Goal: Find specific page/section: Find specific page/section

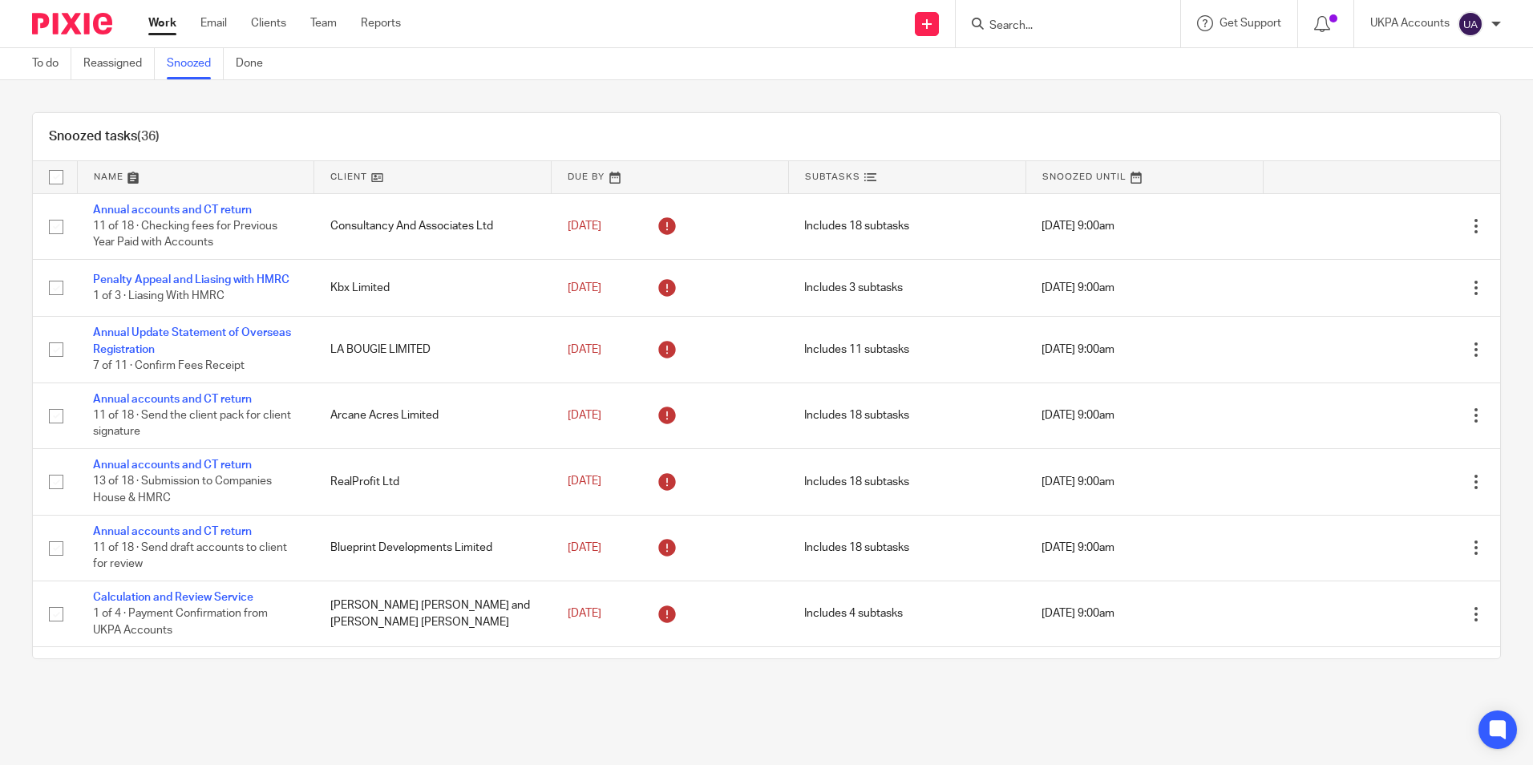
click at [1006, 23] on input "Search" at bounding box center [1060, 26] width 144 height 14
paste input "241 Prop Ltd"
type input "241 Prop Ltd"
click button "submit" at bounding box center [0, 0] width 0 height 0
click at [1051, 70] on link at bounding box center [1120, 69] width 271 height 37
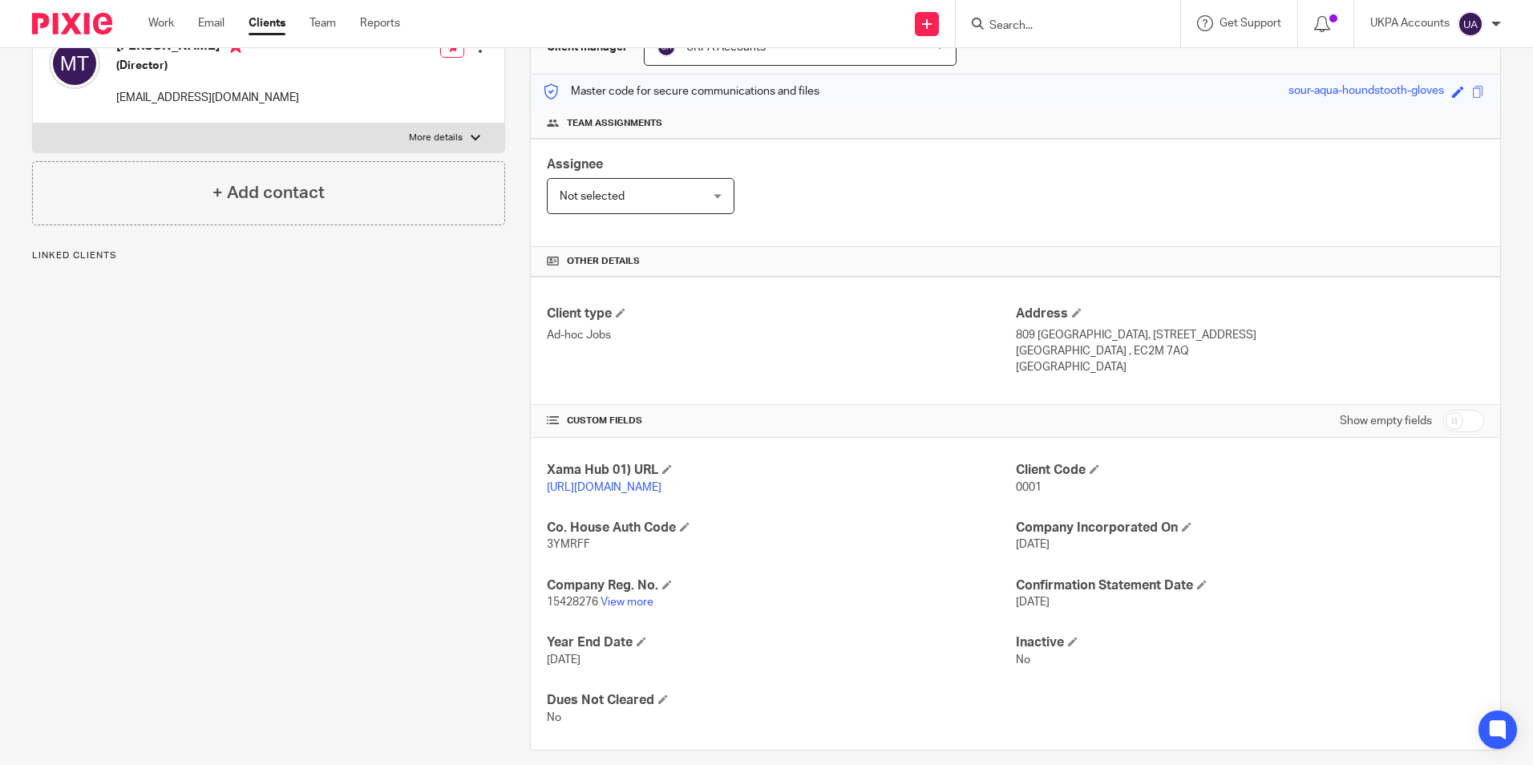
scroll to position [213, 0]
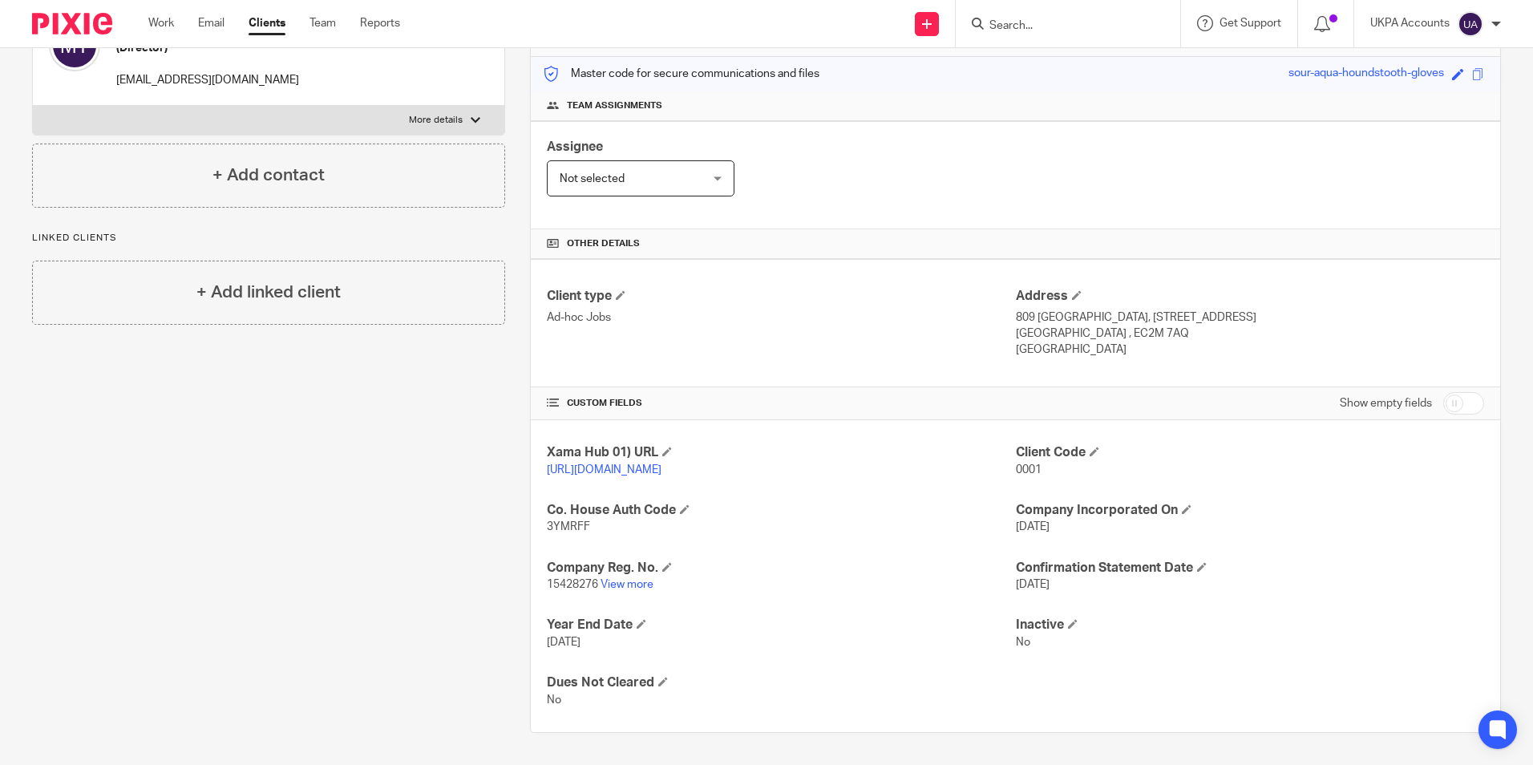
click at [1030, 23] on input "Search" at bounding box center [1060, 26] width 144 height 14
paste input "[STREET_ADDRESS][PERSON_NAME] LIMITED"
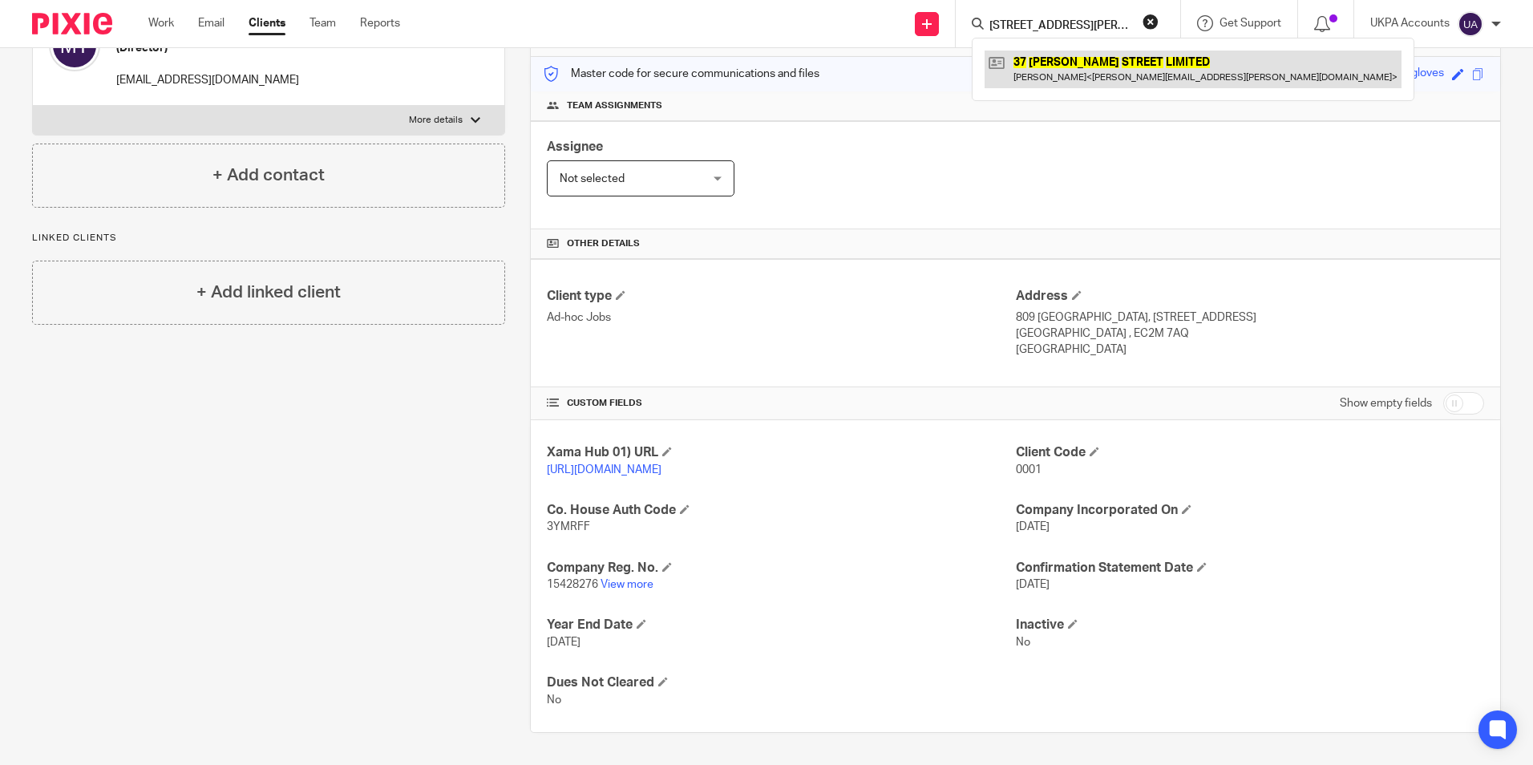
type input "37 WARD STREET LIMITED"
click at [1063, 67] on link at bounding box center [1193, 69] width 417 height 37
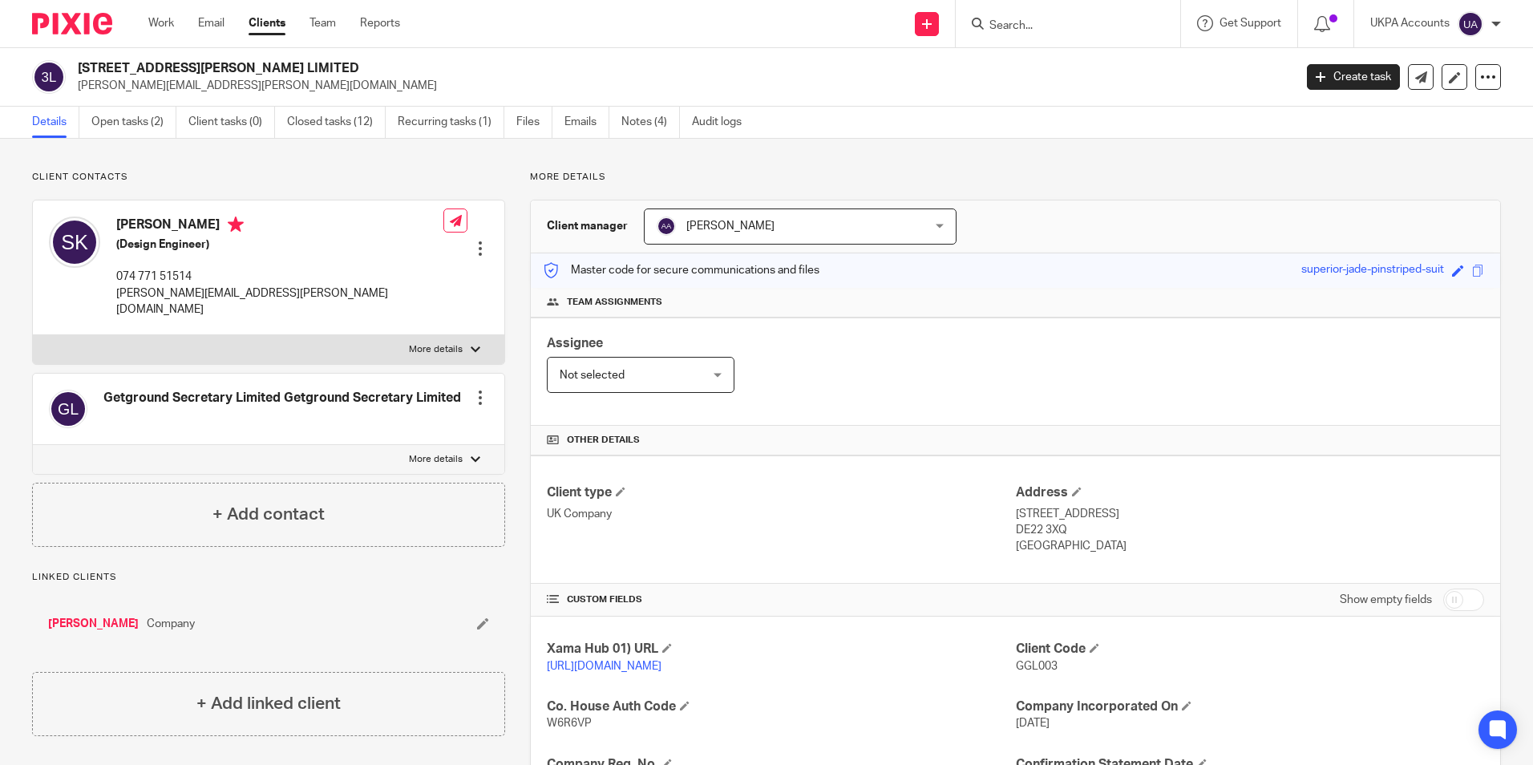
click at [1134, 22] on form at bounding box center [1073, 24] width 171 height 20
click at [1048, 33] on input "Search" at bounding box center [1060, 26] width 144 height 14
paste input "Zestien Management Ltd"
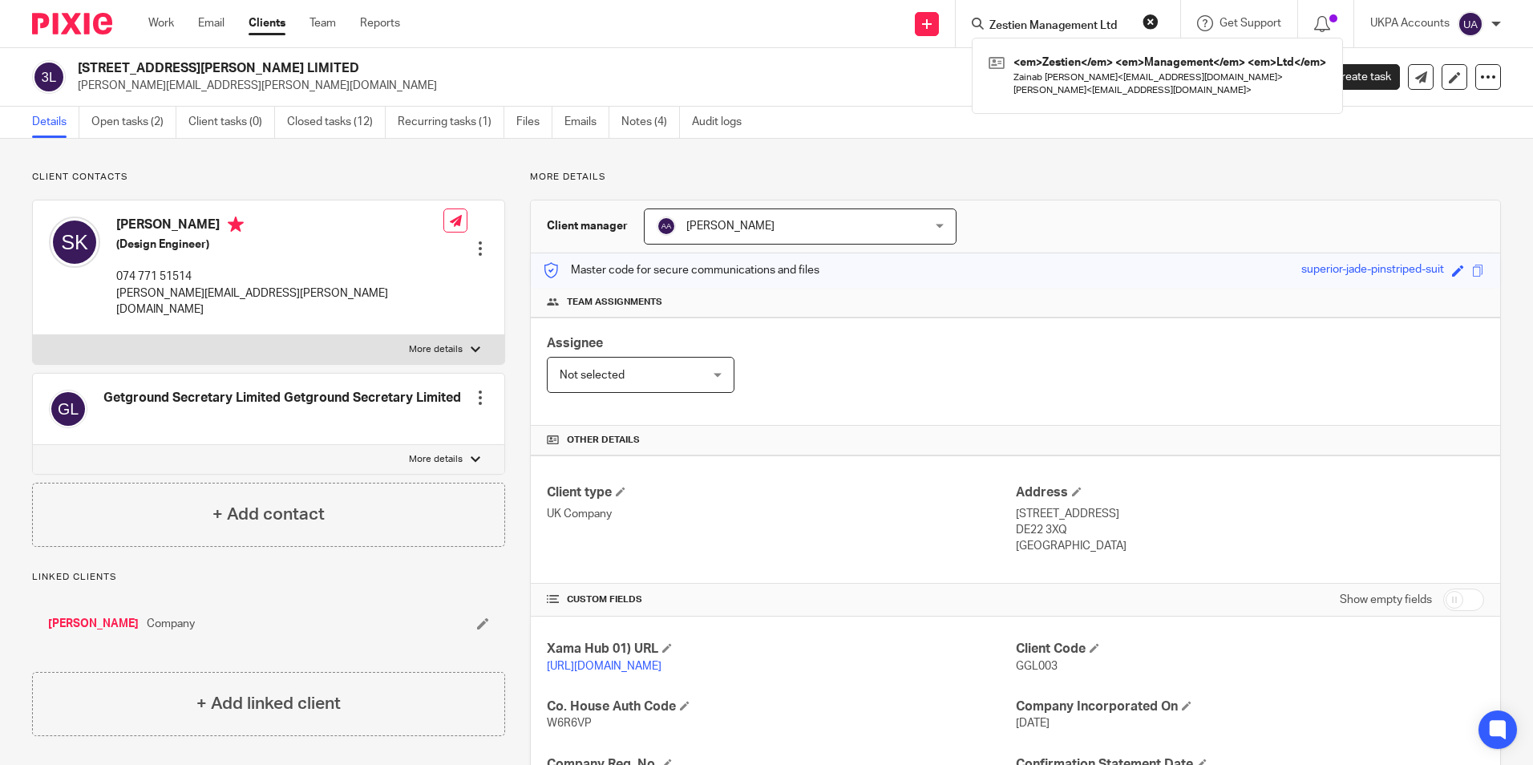
type input "Zestien Management Ltd"
click button "submit" at bounding box center [0, 0] width 0 height 0
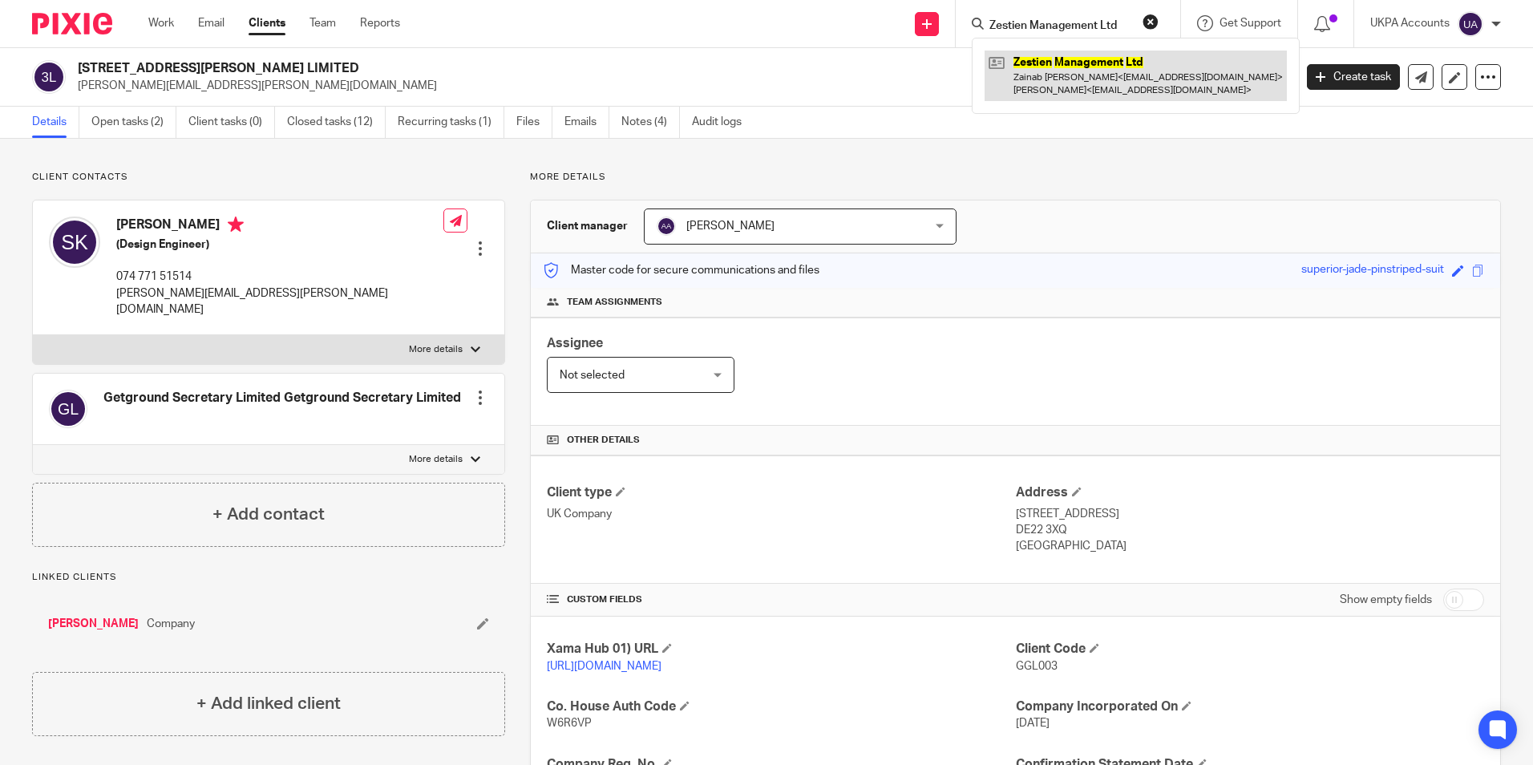
click at [1058, 82] on link at bounding box center [1136, 76] width 302 height 50
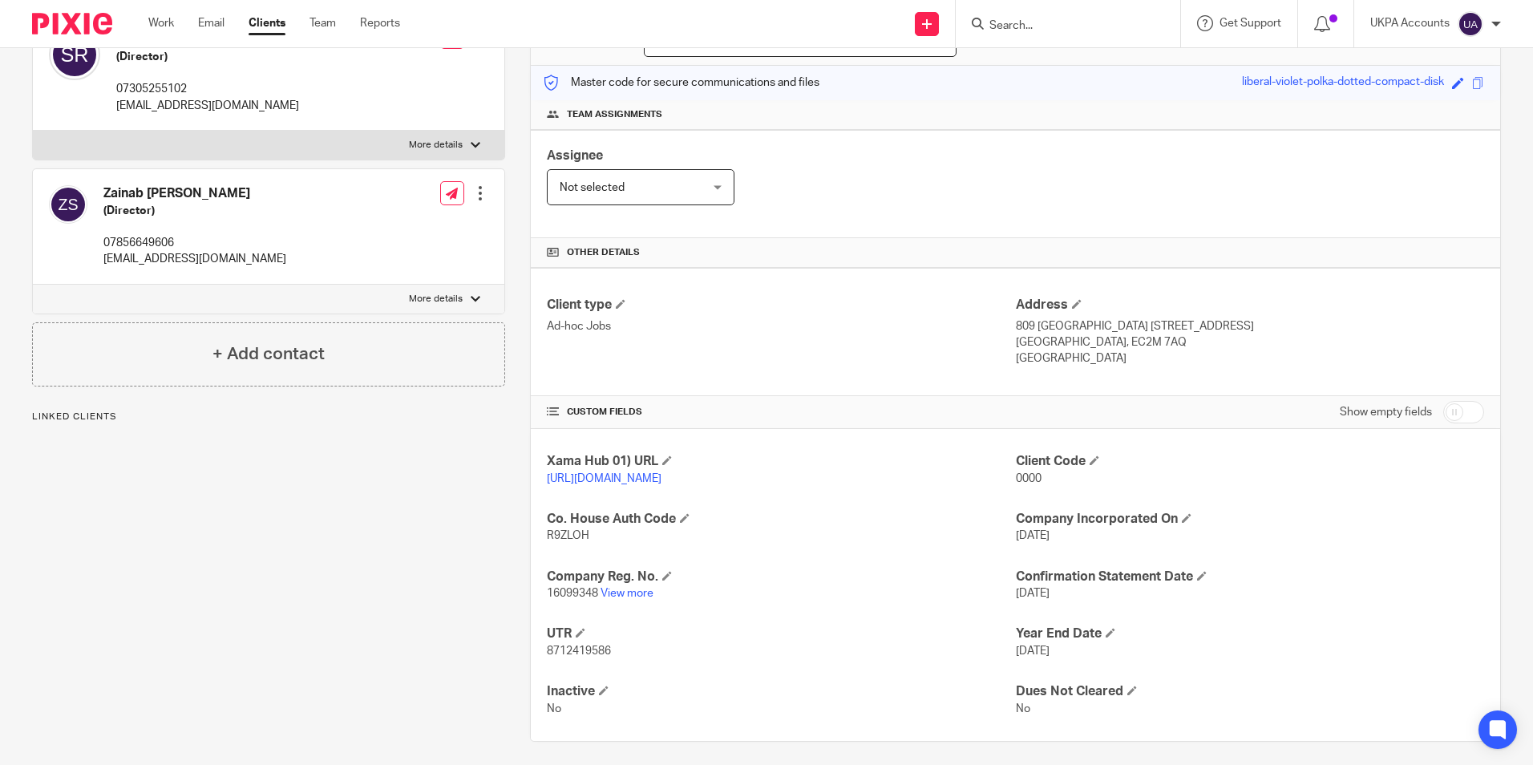
scroll to position [213, 0]
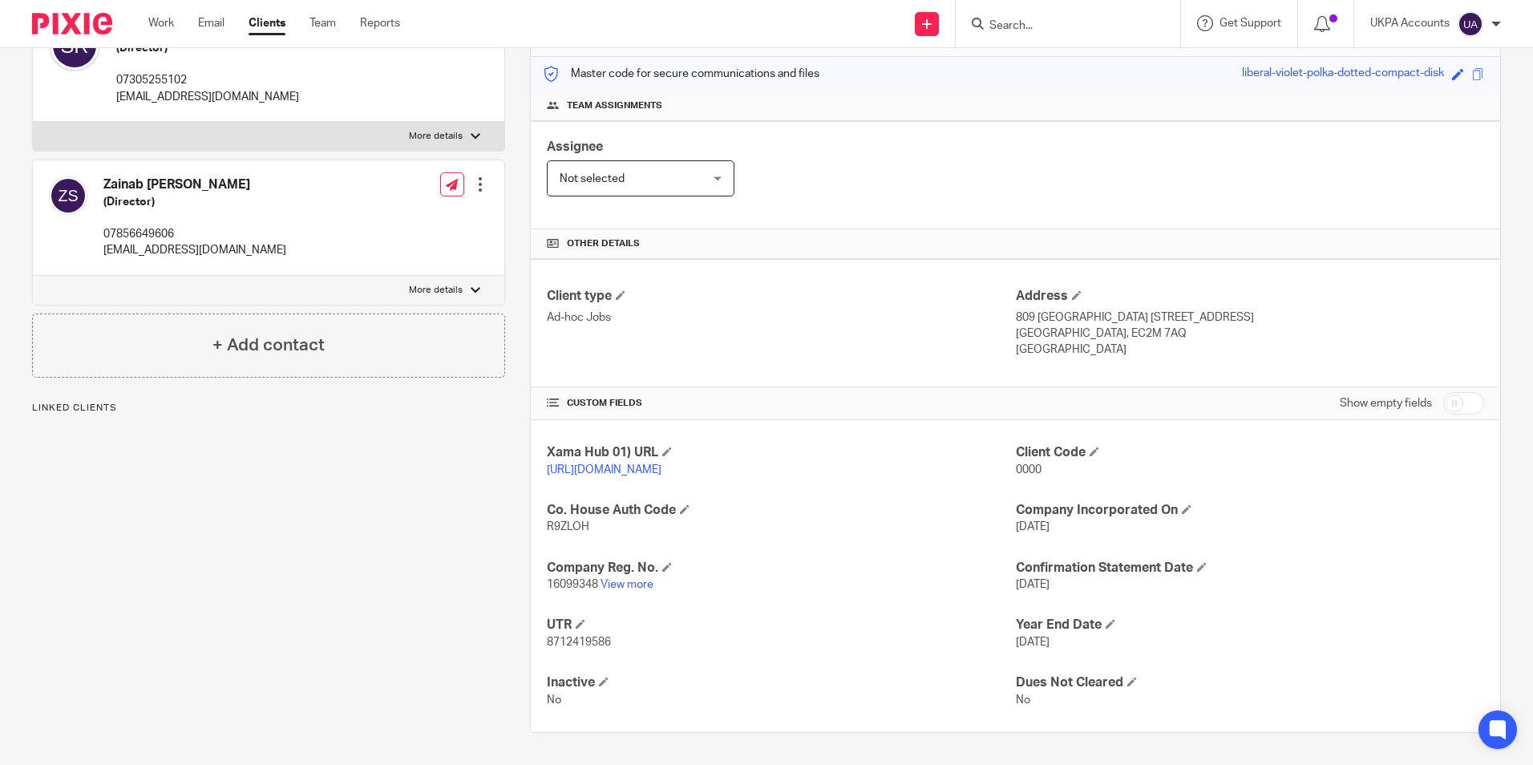
click at [1007, 25] on input "Search" at bounding box center [1060, 26] width 144 height 14
paste input "[PERSON_NAME] [PERSON_NAME]"
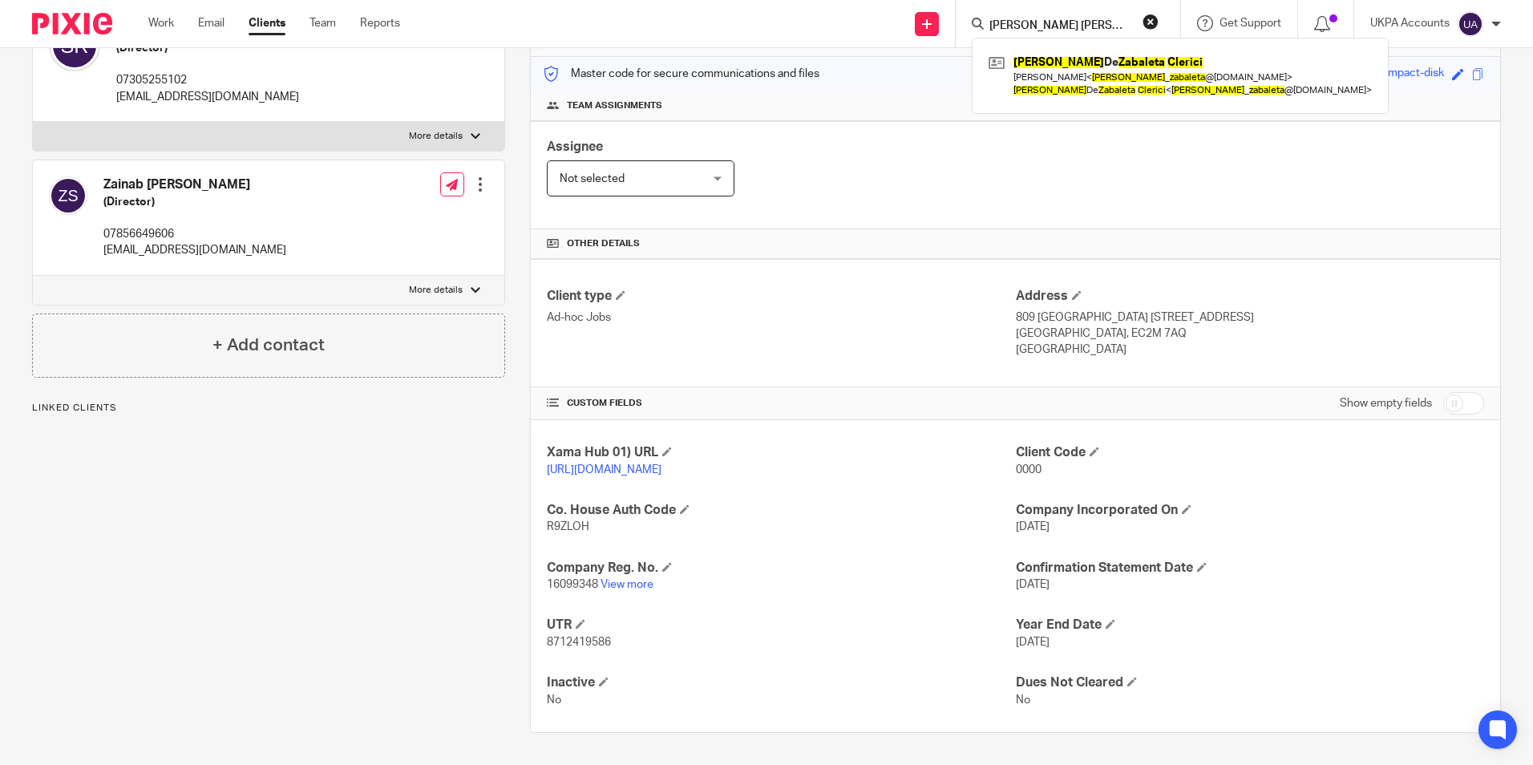
type input "[PERSON_NAME] [PERSON_NAME]"
click button "submit" at bounding box center [0, 0] width 0 height 0
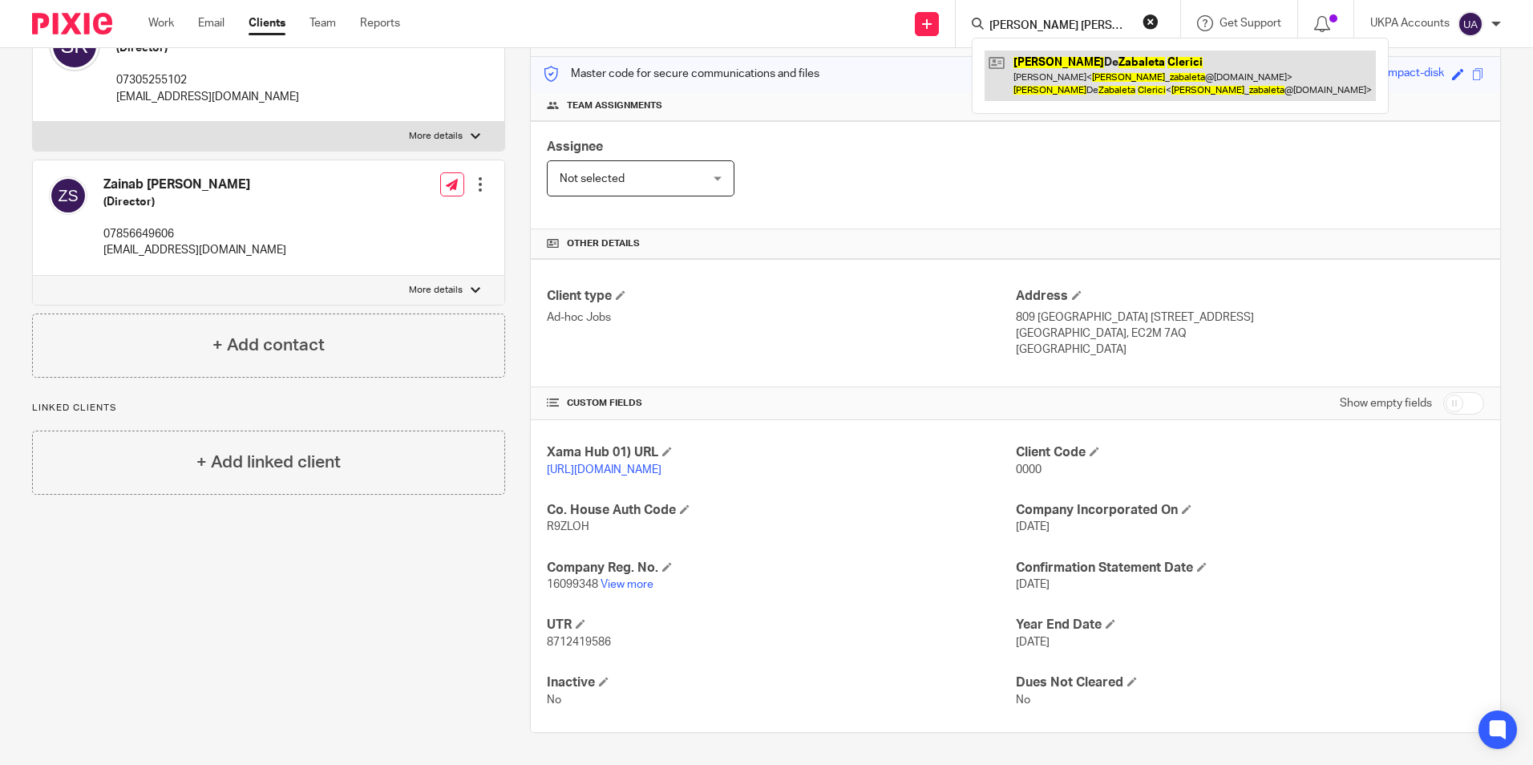
click at [1091, 73] on link at bounding box center [1180, 76] width 391 height 50
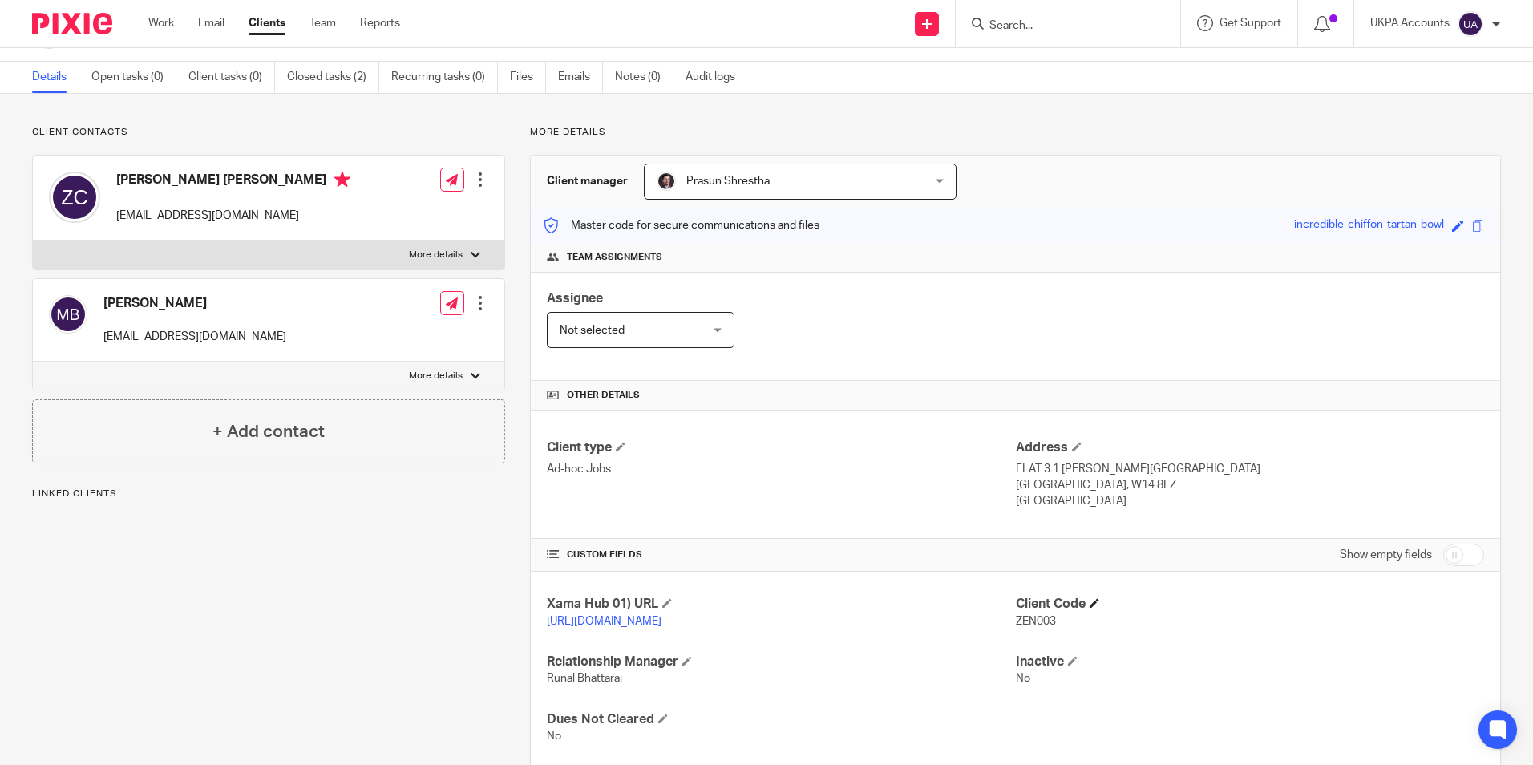
scroll to position [98, 0]
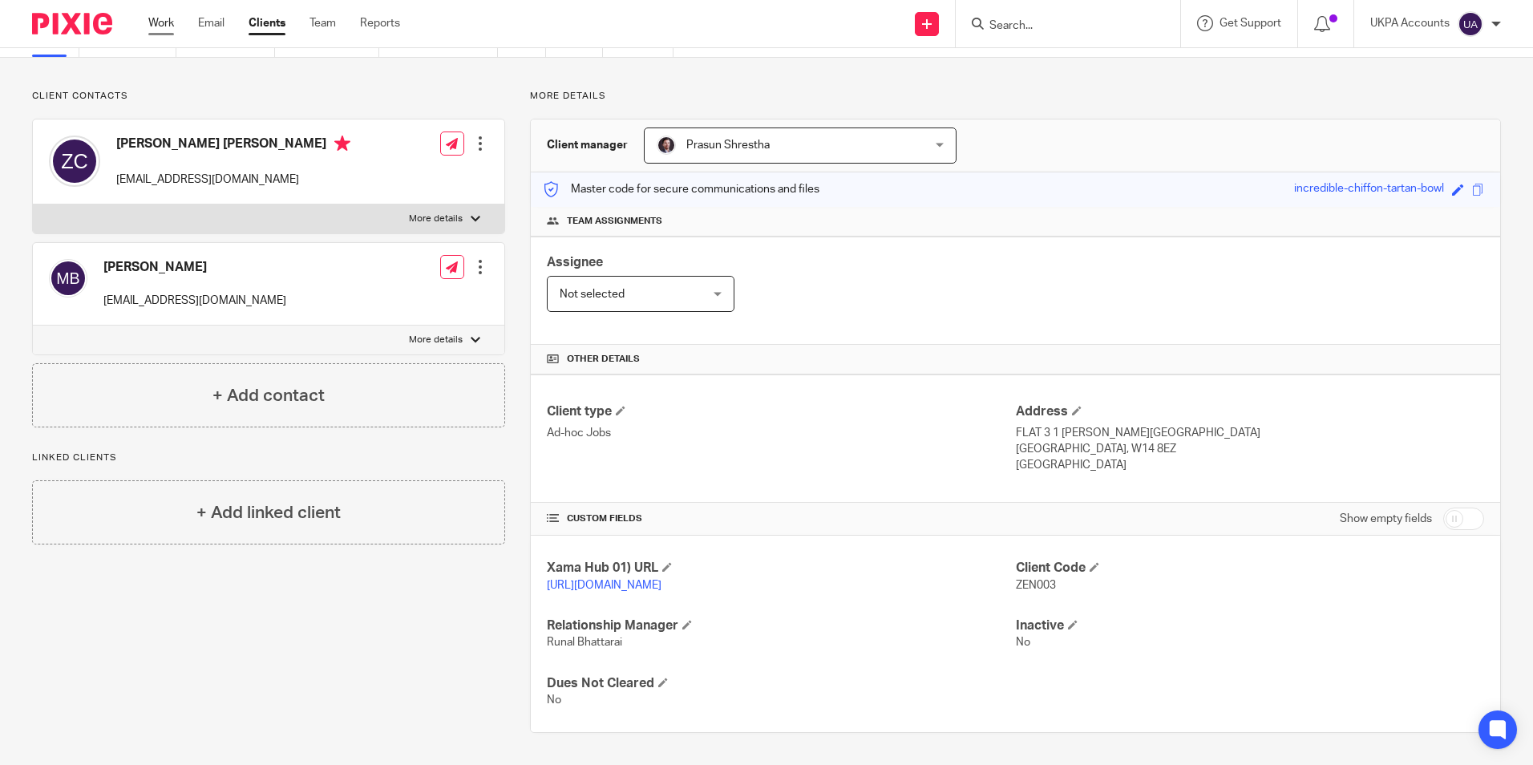
click at [153, 20] on link "Work" at bounding box center [161, 23] width 26 height 16
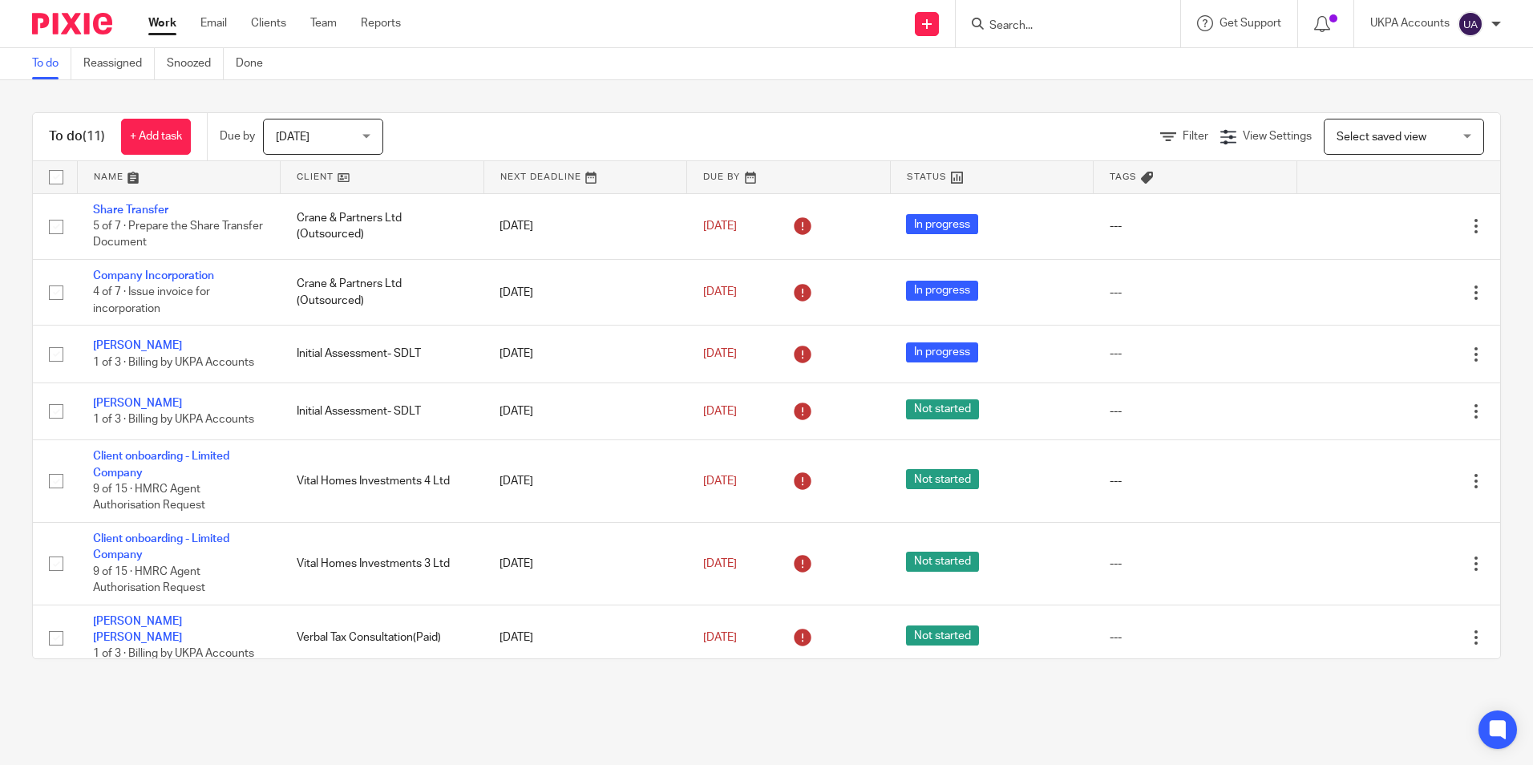
click at [1051, 32] on input "Search" at bounding box center [1060, 26] width 144 height 14
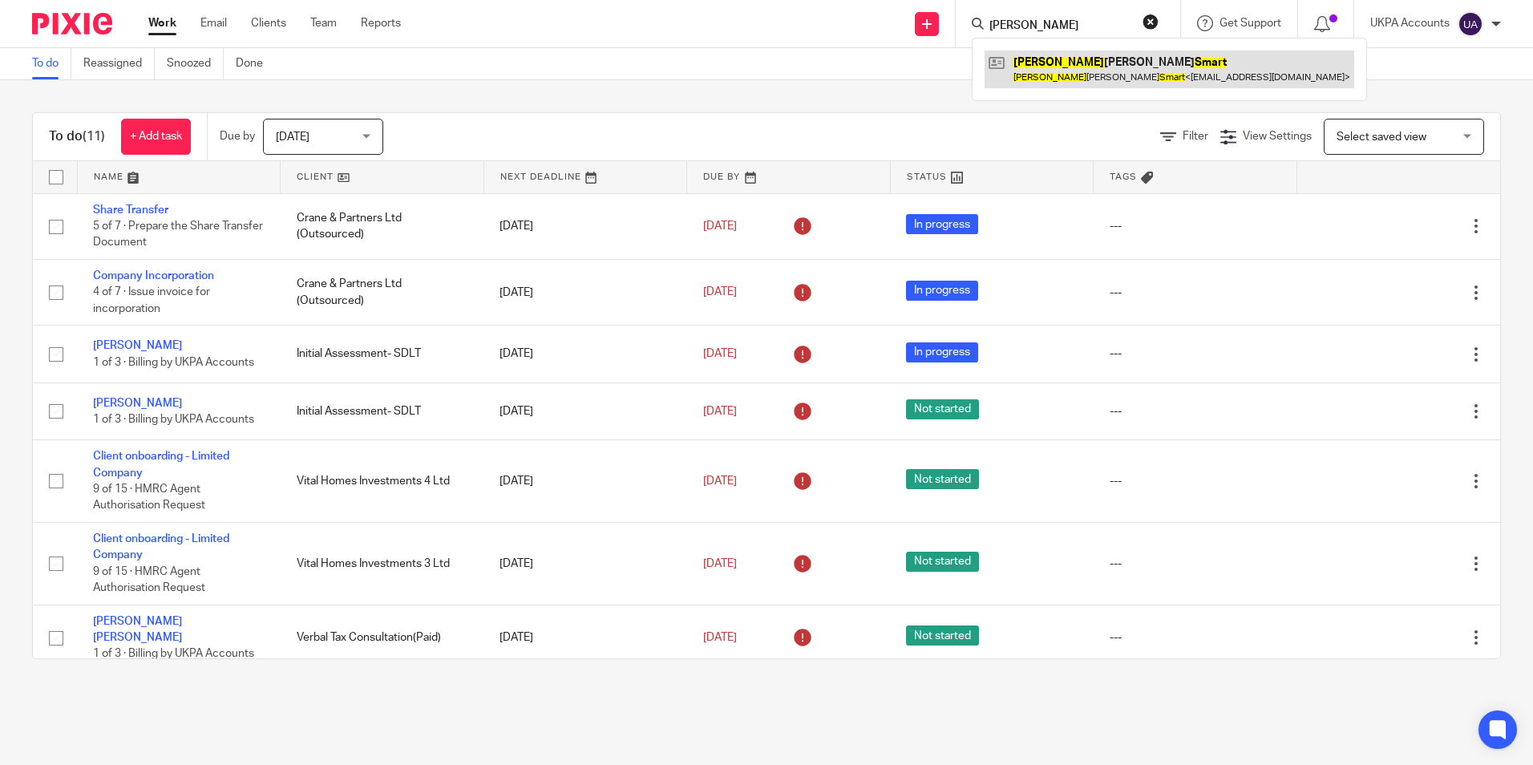
type input "linda smart"
click at [1038, 63] on link at bounding box center [1170, 69] width 370 height 37
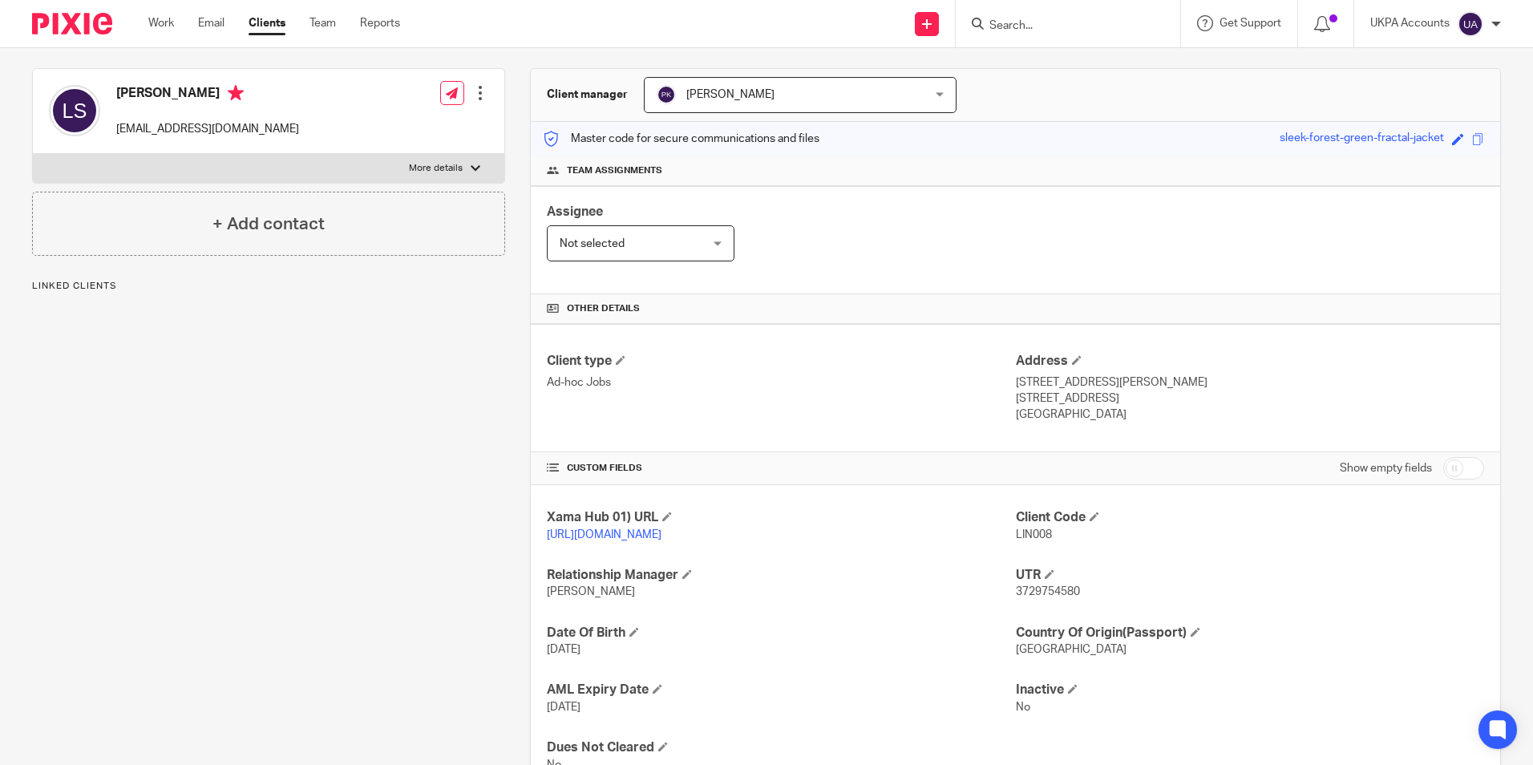
scroll to position [160, 0]
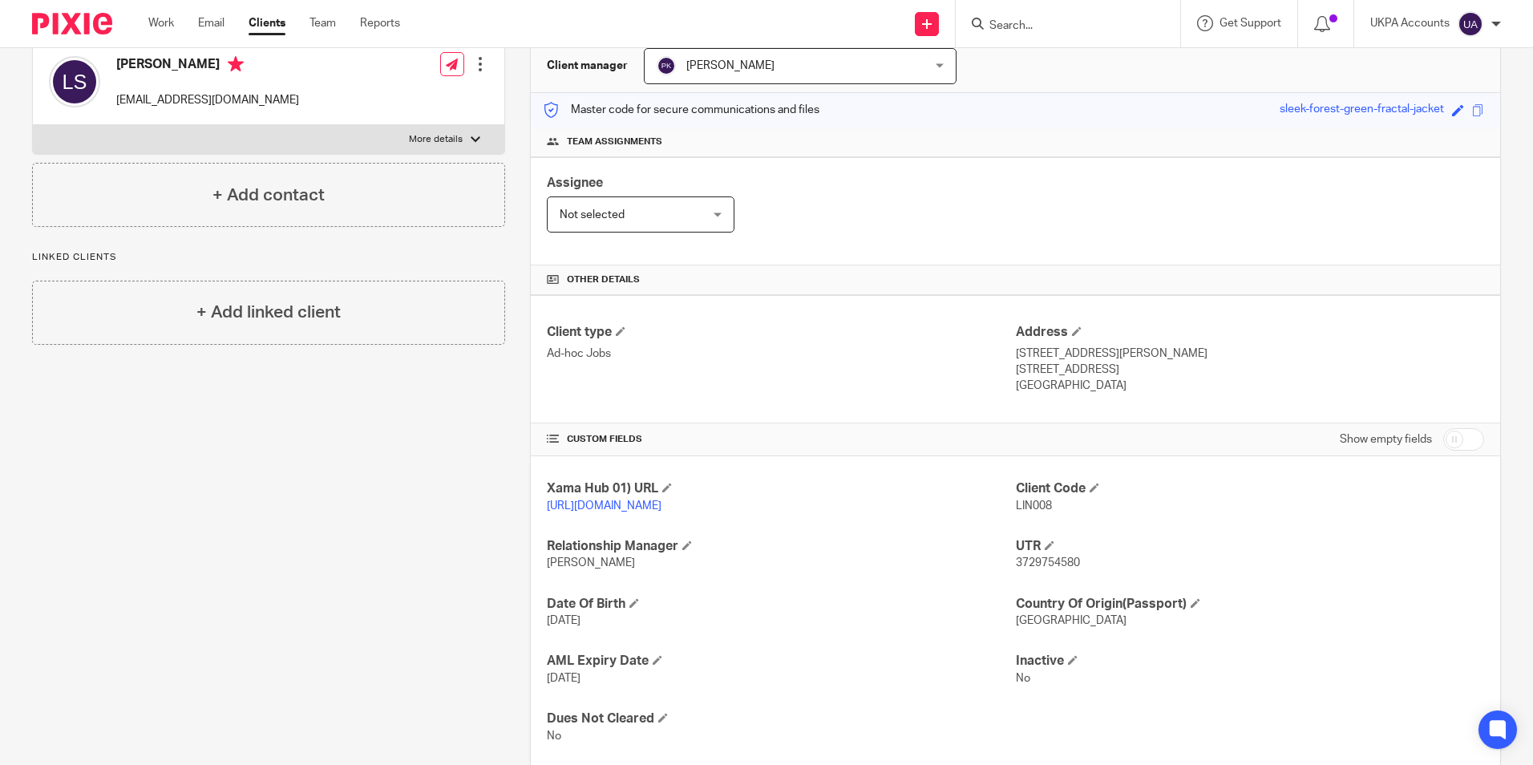
click at [996, 20] on input "Search" at bounding box center [1060, 26] width 144 height 14
paste input "[PERSON_NAME] Investments Limited"
type input "[PERSON_NAME] Investments Limited"
click button "submit" at bounding box center [0, 0] width 0 height 0
click at [1150, 19] on button "reset" at bounding box center [1151, 22] width 16 height 16
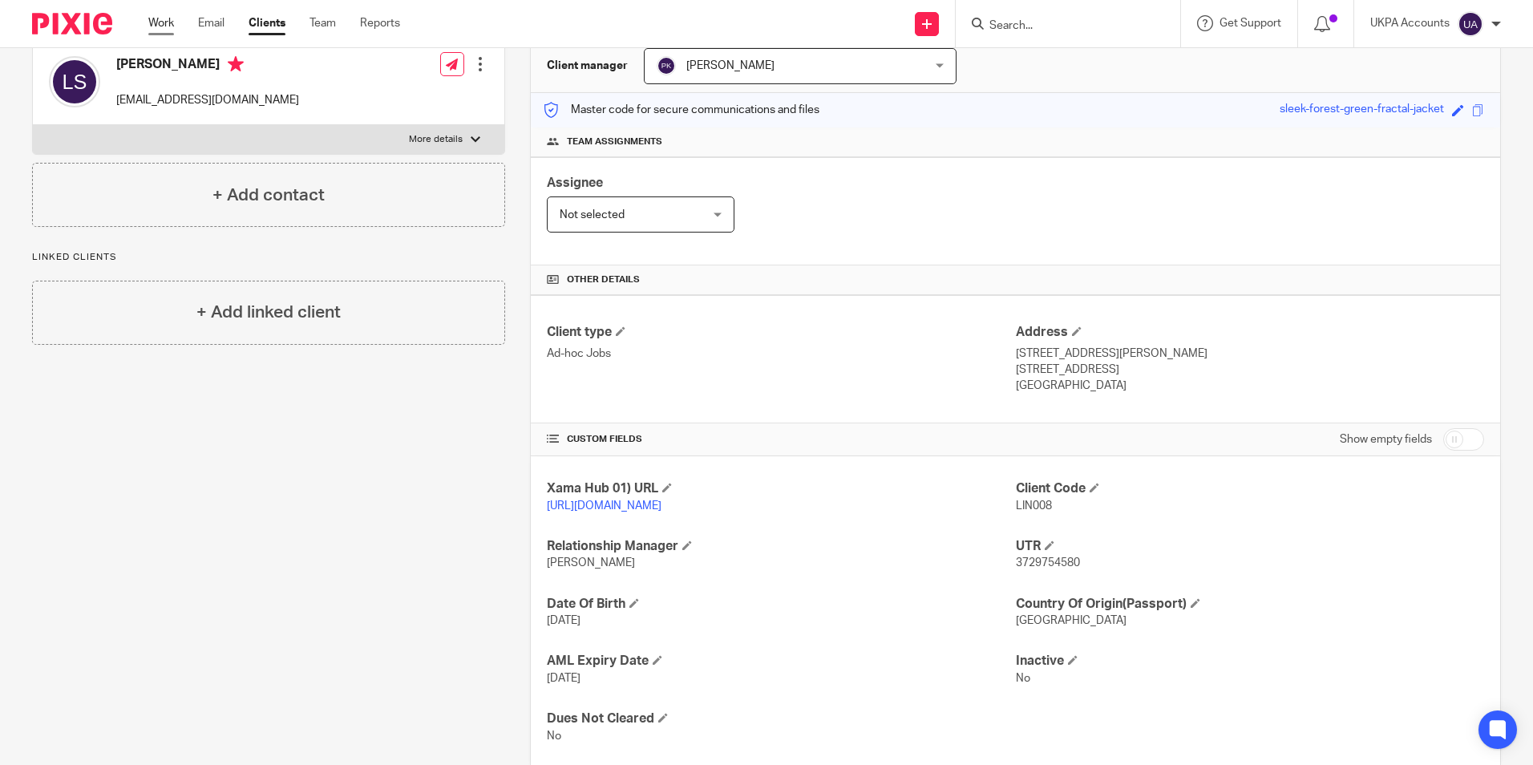
click at [163, 18] on link "Work" at bounding box center [161, 23] width 26 height 16
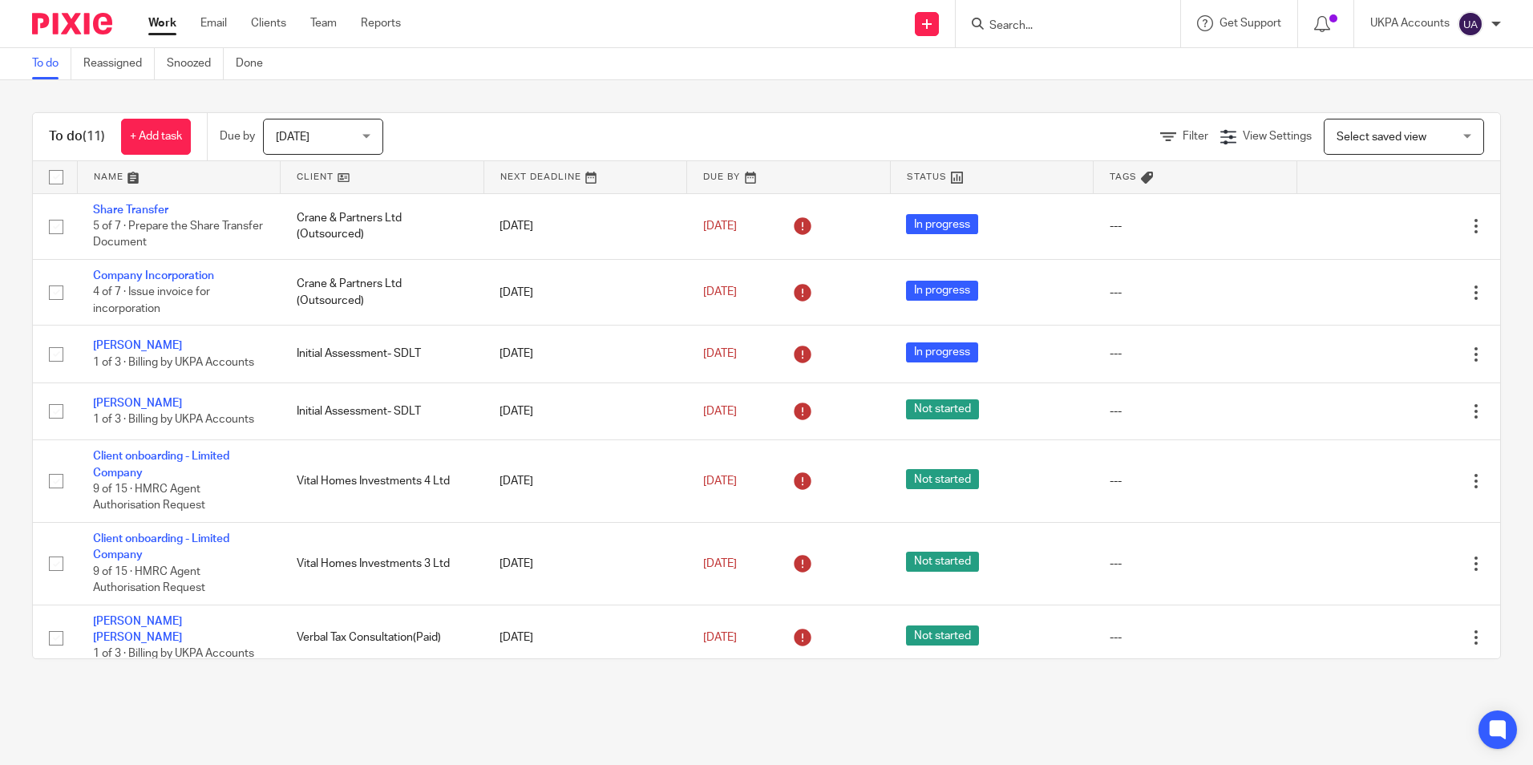
click at [1030, 22] on input "Search" at bounding box center [1060, 26] width 144 height 14
paste input "[PERSON_NAME] Investments Limited"
type input "[PERSON_NAME] Investments Limited"
click at [1034, 29] on input "Search" at bounding box center [1060, 26] width 144 height 14
paste input "GENERAL MEDITERRANEAN HOLDING S.A., SPF"
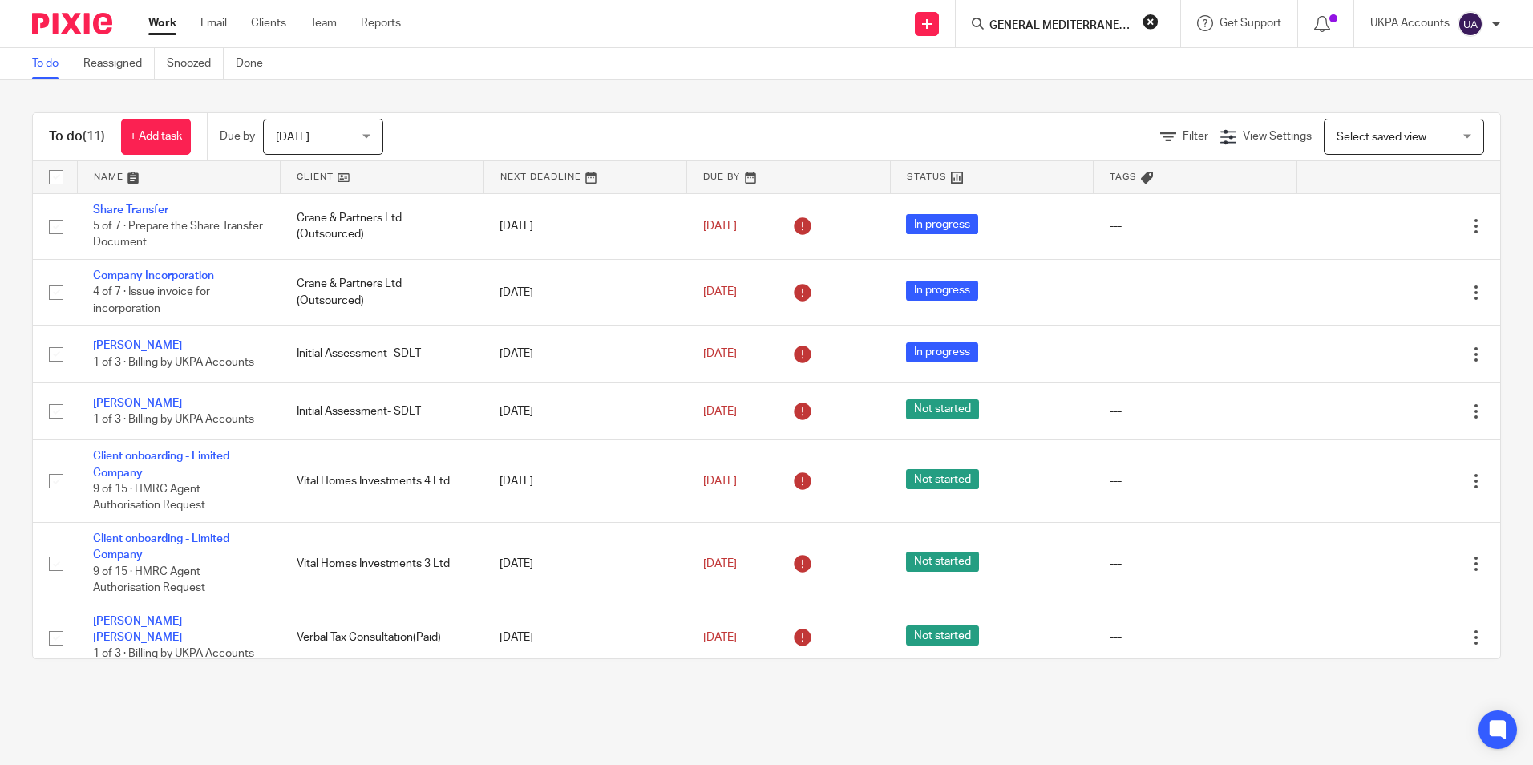
scroll to position [0, 106]
type input "GENERAL MEDITERRANEAN HOLDING S.A., SPF"
click button "submit" at bounding box center [0, 0] width 0 height 0
click at [1153, 24] on button "reset" at bounding box center [1151, 22] width 16 height 16
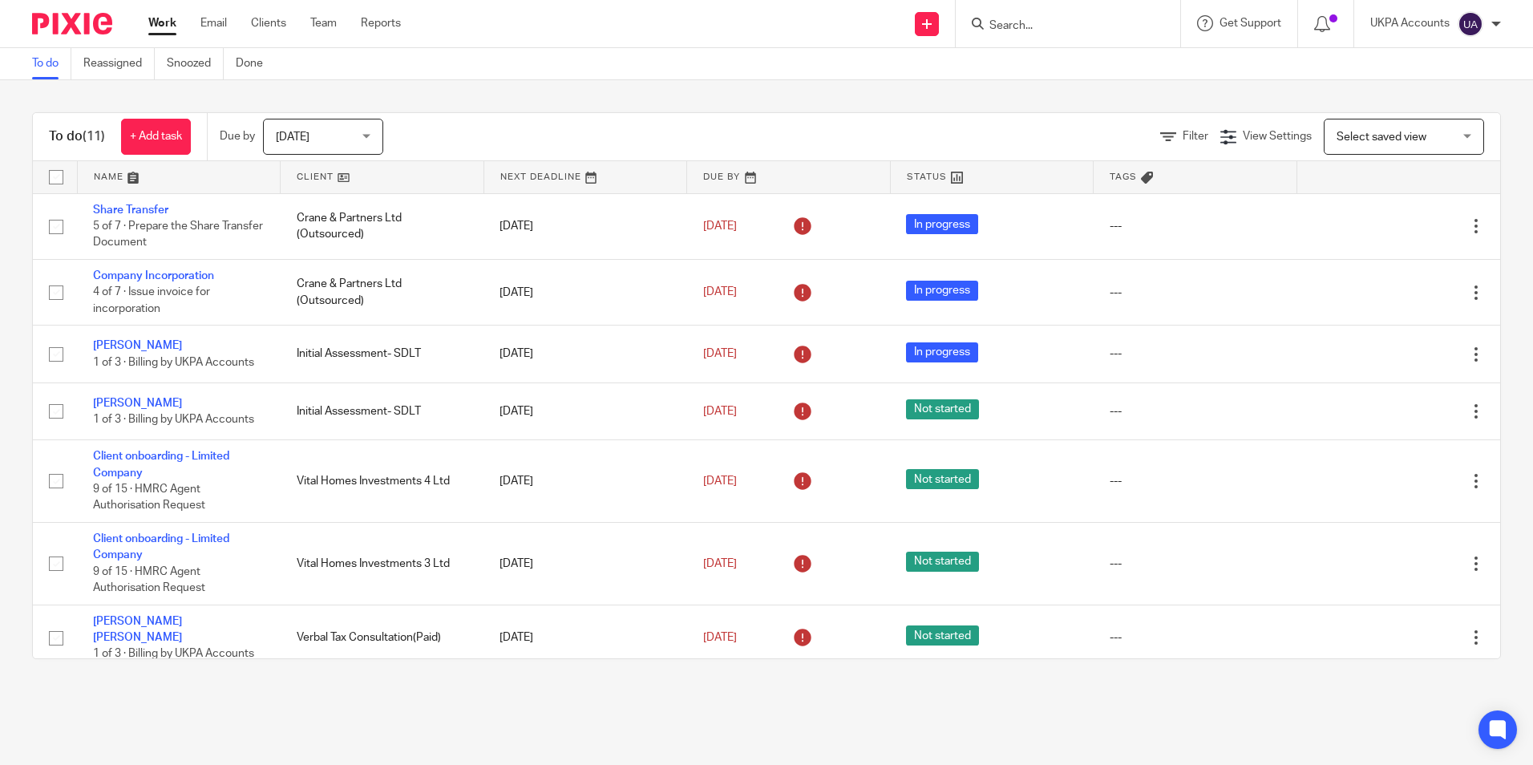
drag, startPoint x: 1043, startPoint y: 67, endPoint x: 1101, endPoint y: 96, distance: 64.6
click at [1101, 96] on main "To do Reassigned Snoozed Done To do (11) + Add task Due by Today Today Today To…" at bounding box center [766, 382] width 1533 height 765
drag, startPoint x: 1099, startPoint y: 96, endPoint x: 1387, endPoint y: 59, distance: 290.2
click at [1387, 59] on div "To do Reassigned Snoozed Done" at bounding box center [766, 64] width 1533 height 32
click at [1056, 19] on input "Search" at bounding box center [1060, 26] width 144 height 14
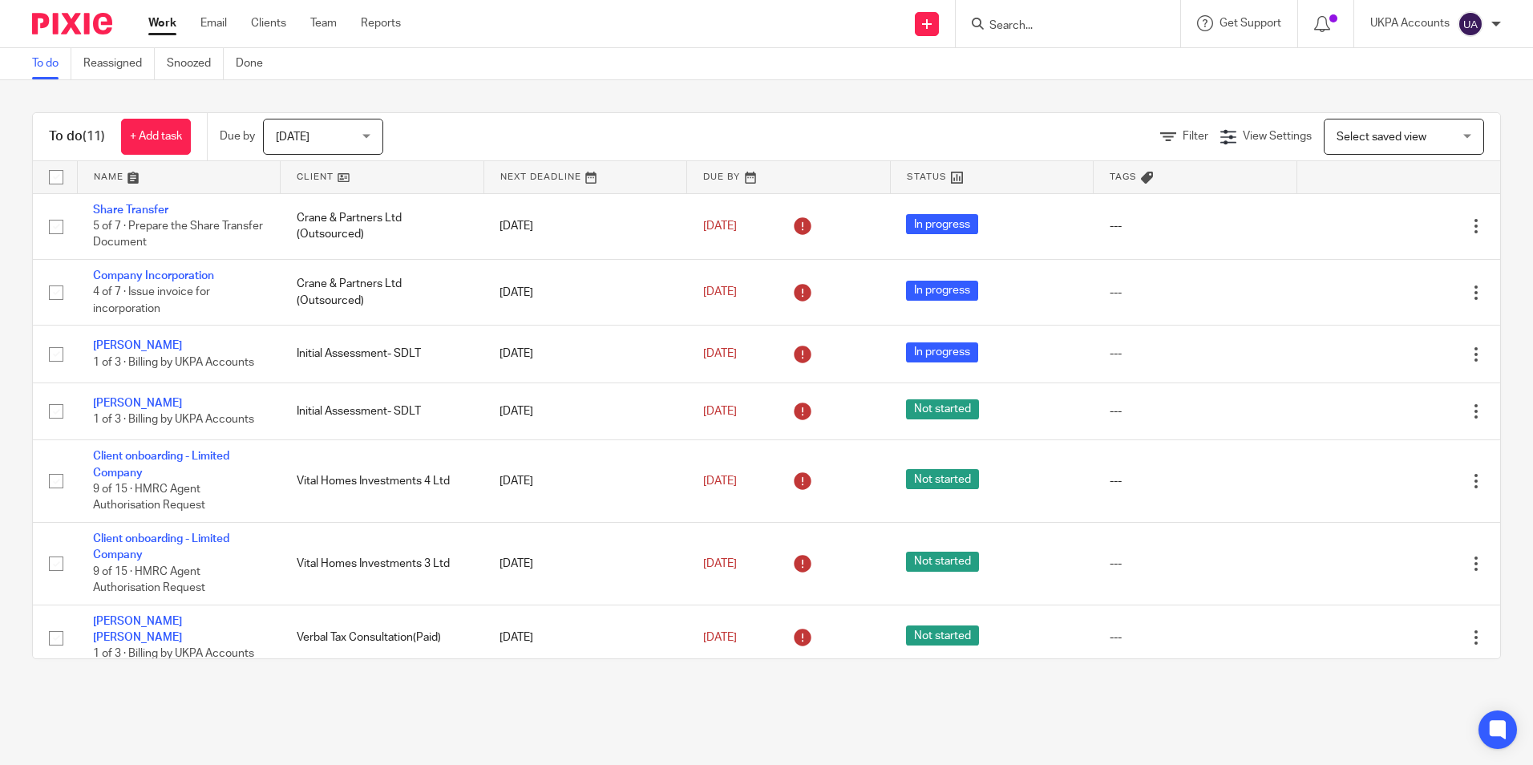
click at [1021, 24] on input "Search" at bounding box center [1060, 26] width 144 height 14
paste input "Zestien Management Ltd"
type input "Zestien Management Ltd"
click button "submit" at bounding box center [0, 0] width 0 height 0
click at [1117, 26] on input "Zestien Management Ltd" at bounding box center [1050, 26] width 144 height 14
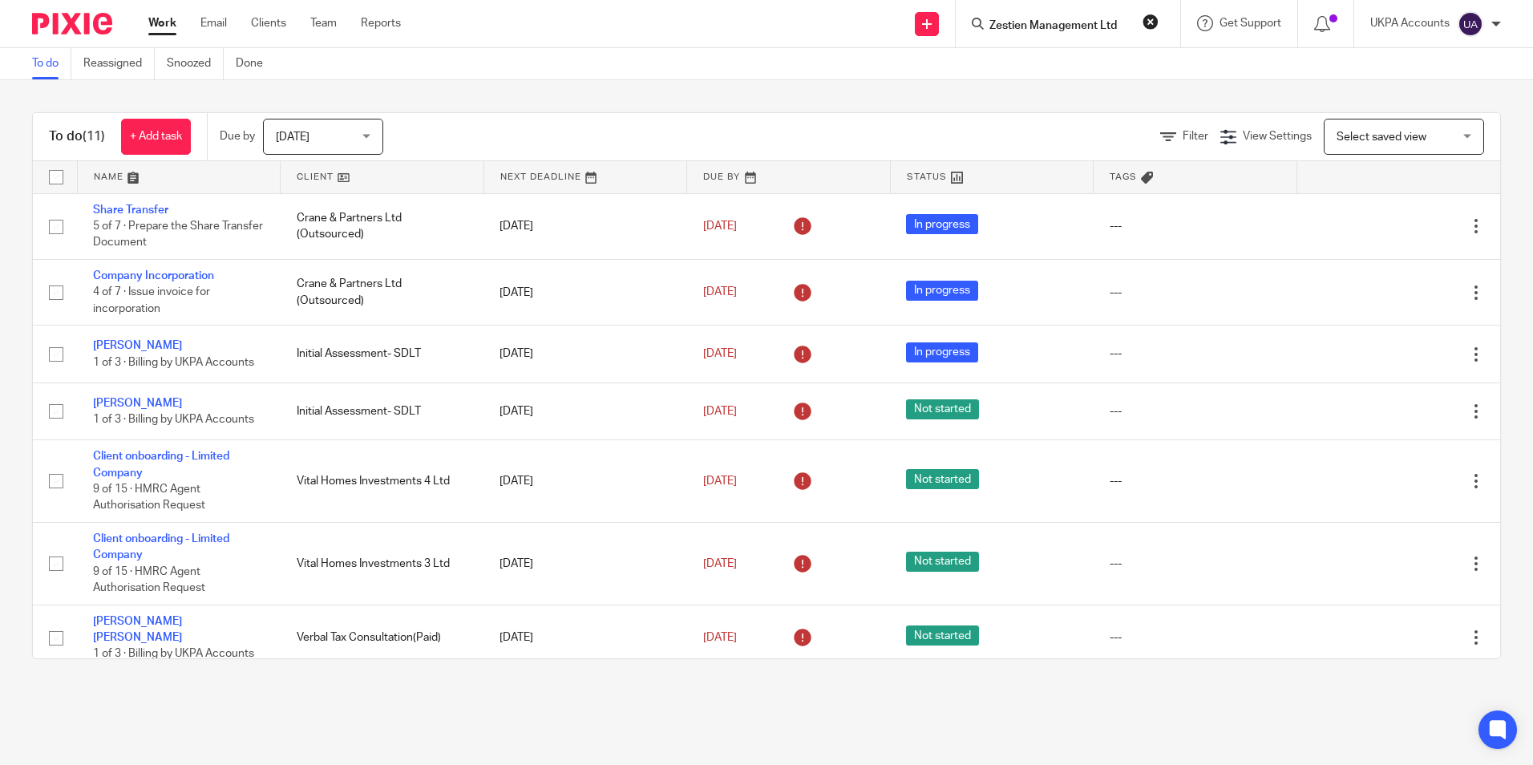
click at [1151, 22] on button "reset" at bounding box center [1151, 22] width 16 height 16
click at [1076, 25] on input "Search" at bounding box center [1060, 26] width 144 height 14
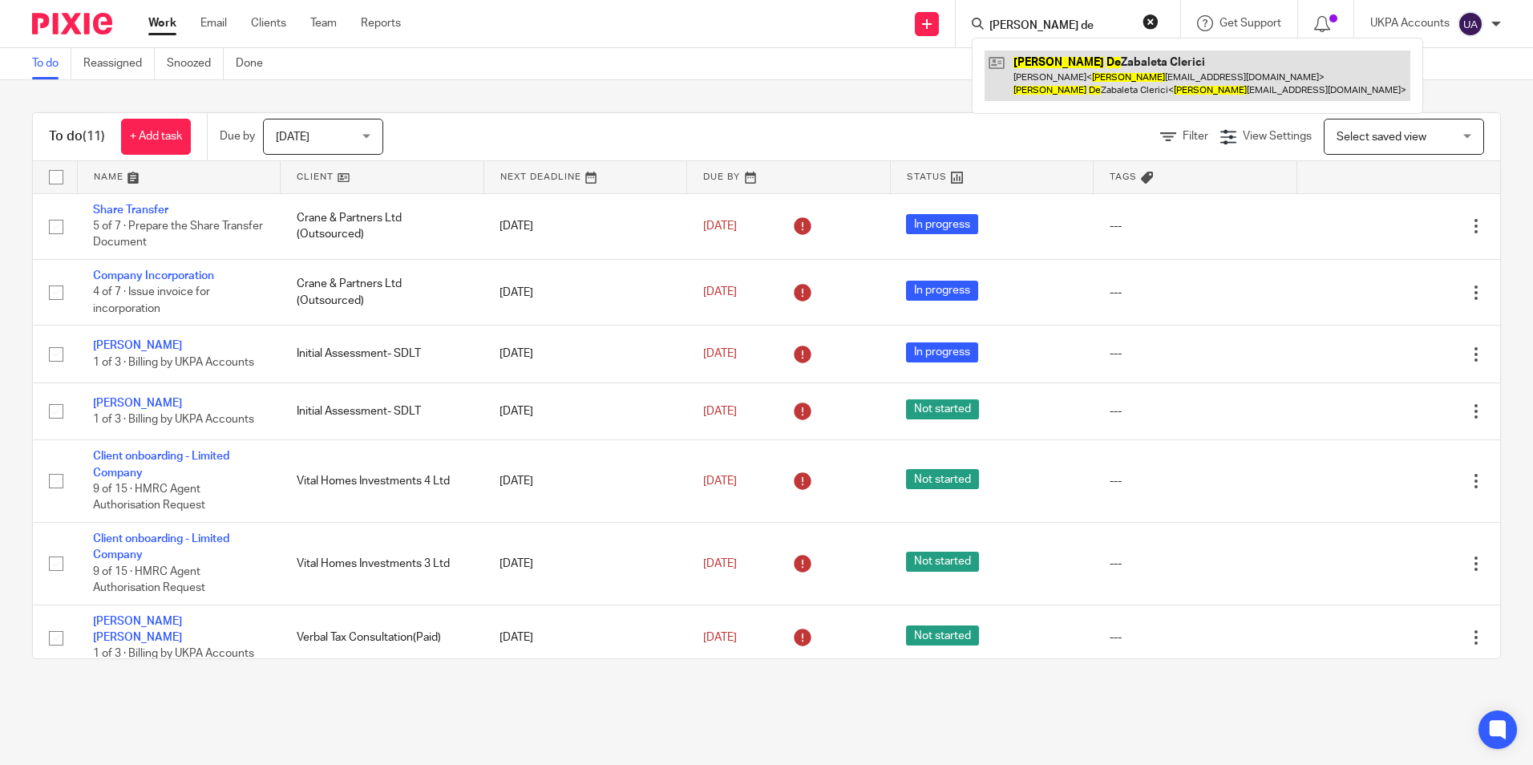
type input "zenon de"
click at [1055, 67] on link at bounding box center [1198, 76] width 426 height 50
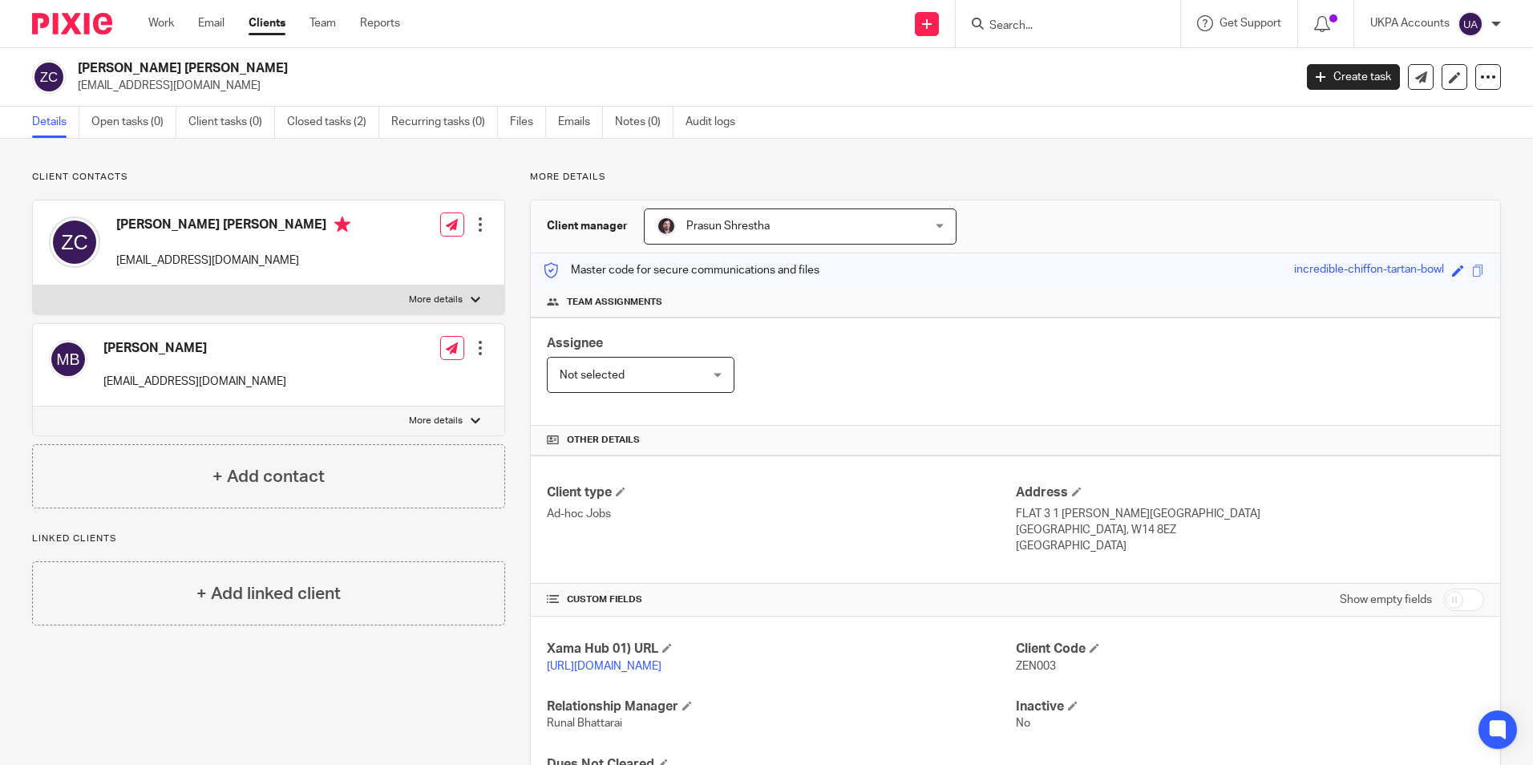
scroll to position [98, 0]
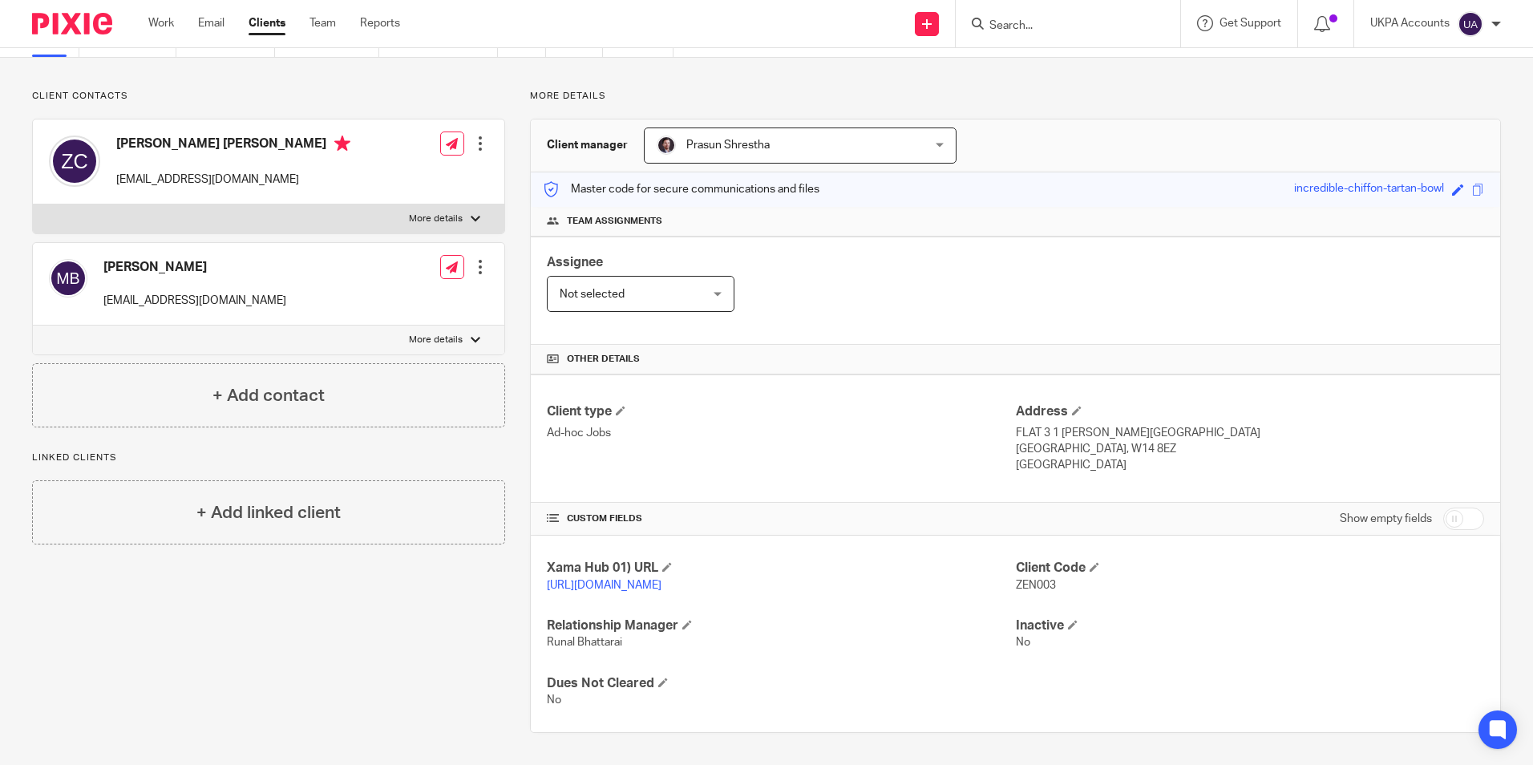
click at [998, 30] on input "Search" at bounding box center [1060, 26] width 144 height 14
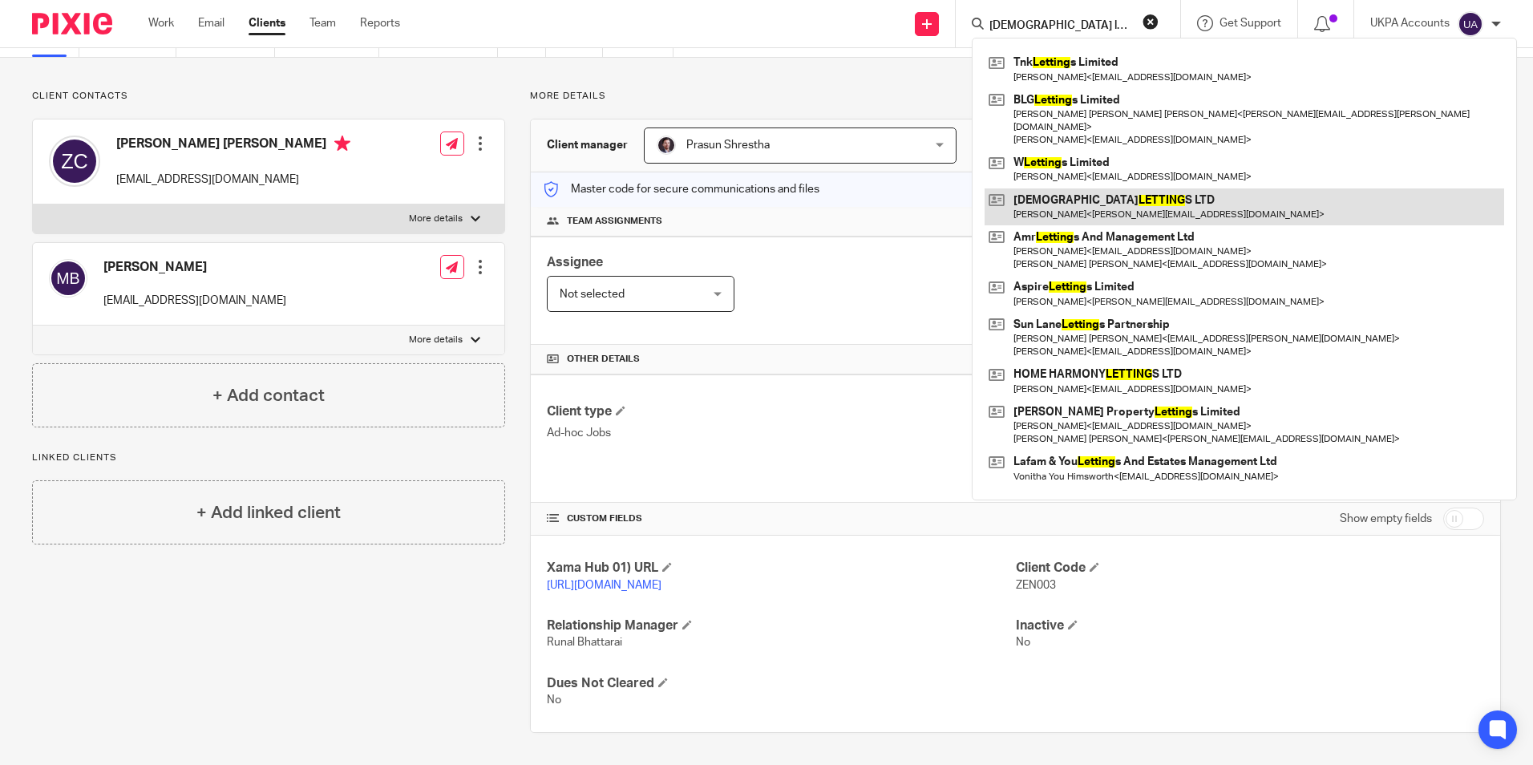
type input "[DEMOGRAPHIC_DATA] letting"
click at [1074, 208] on link at bounding box center [1245, 206] width 520 height 37
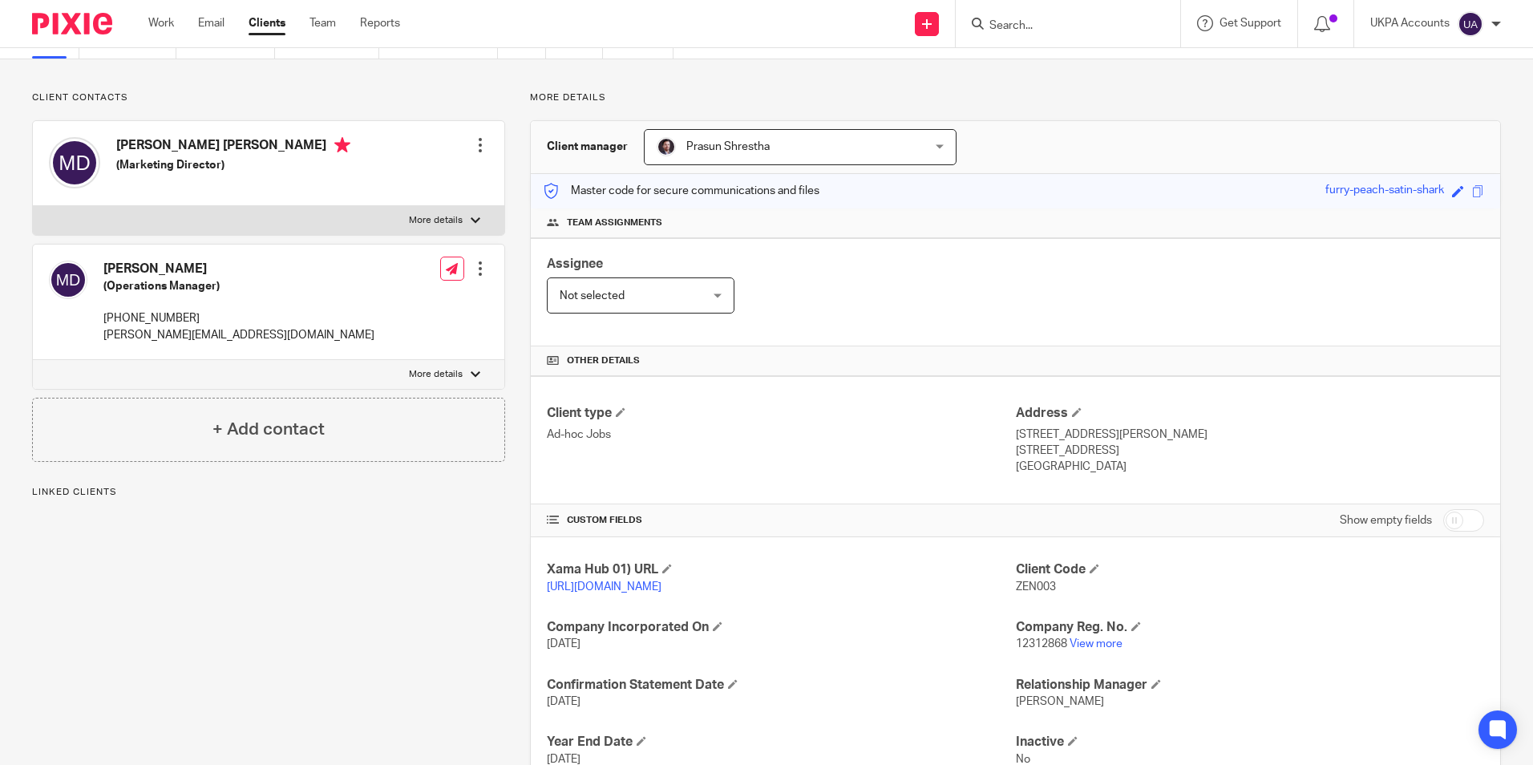
scroll to position [80, 0]
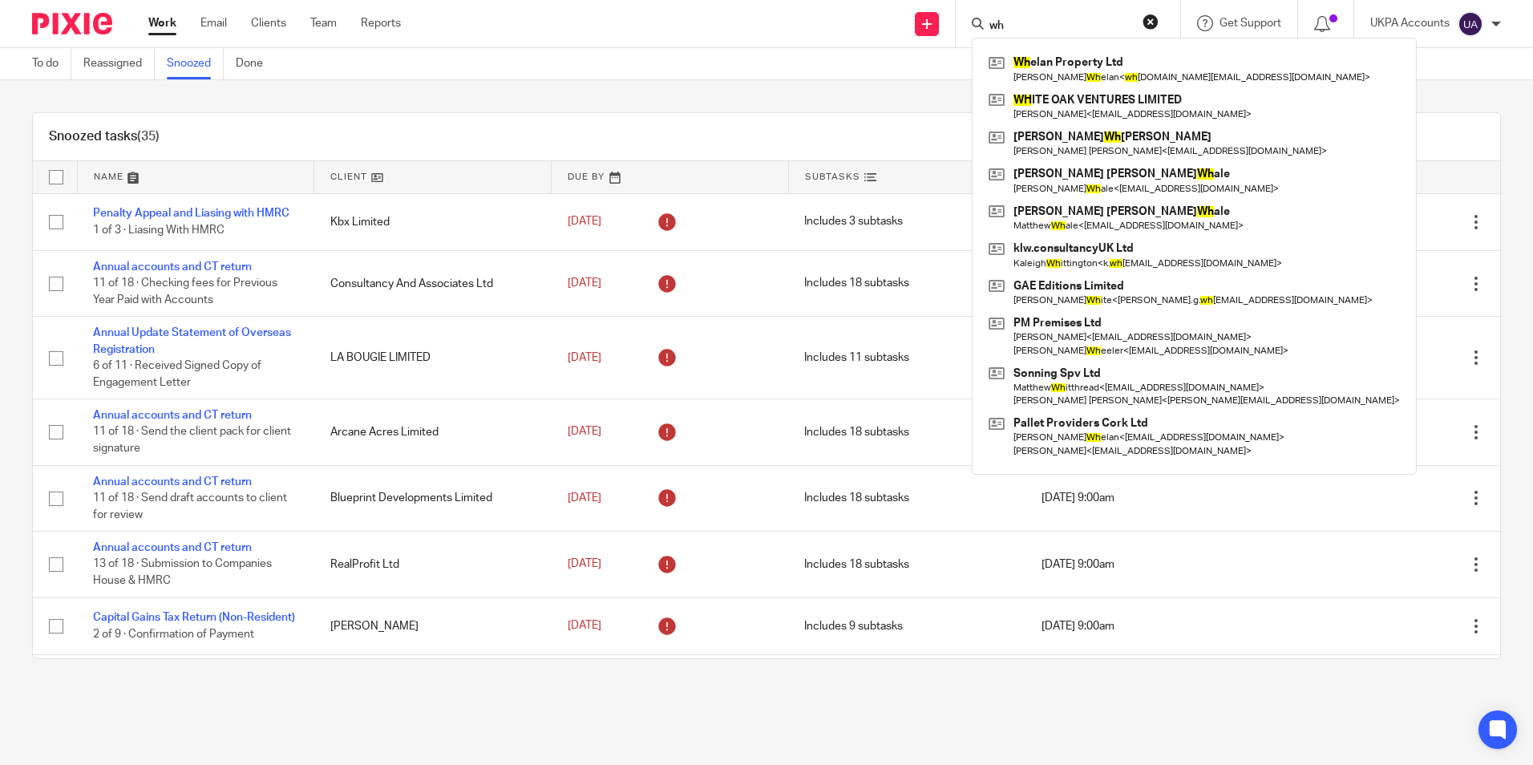
click at [1156, 22] on button "reset" at bounding box center [1151, 22] width 16 height 16
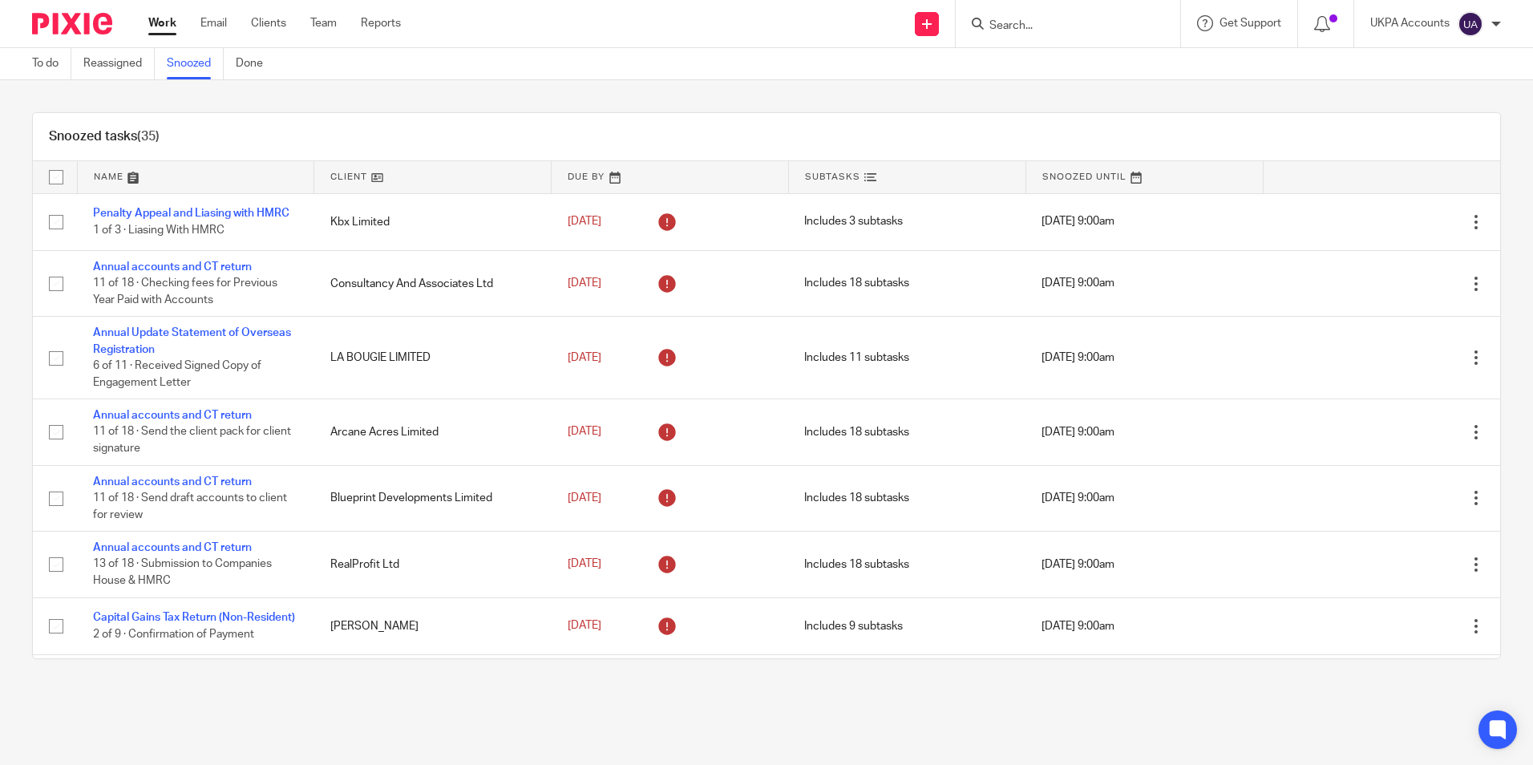
click at [1099, 19] on input "Search" at bounding box center [1060, 26] width 144 height 14
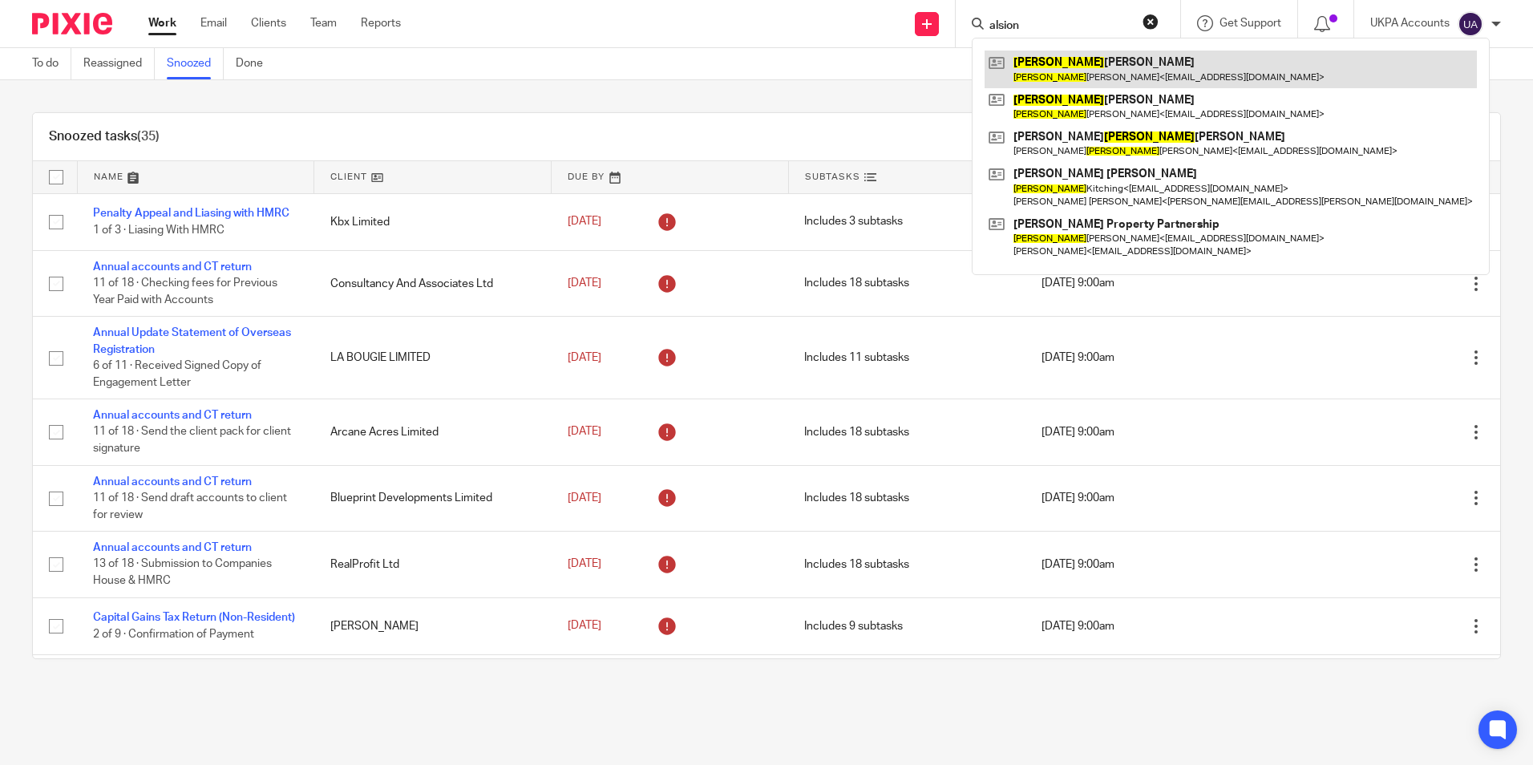
type input "alsion"
click at [1095, 67] on link at bounding box center [1231, 69] width 492 height 37
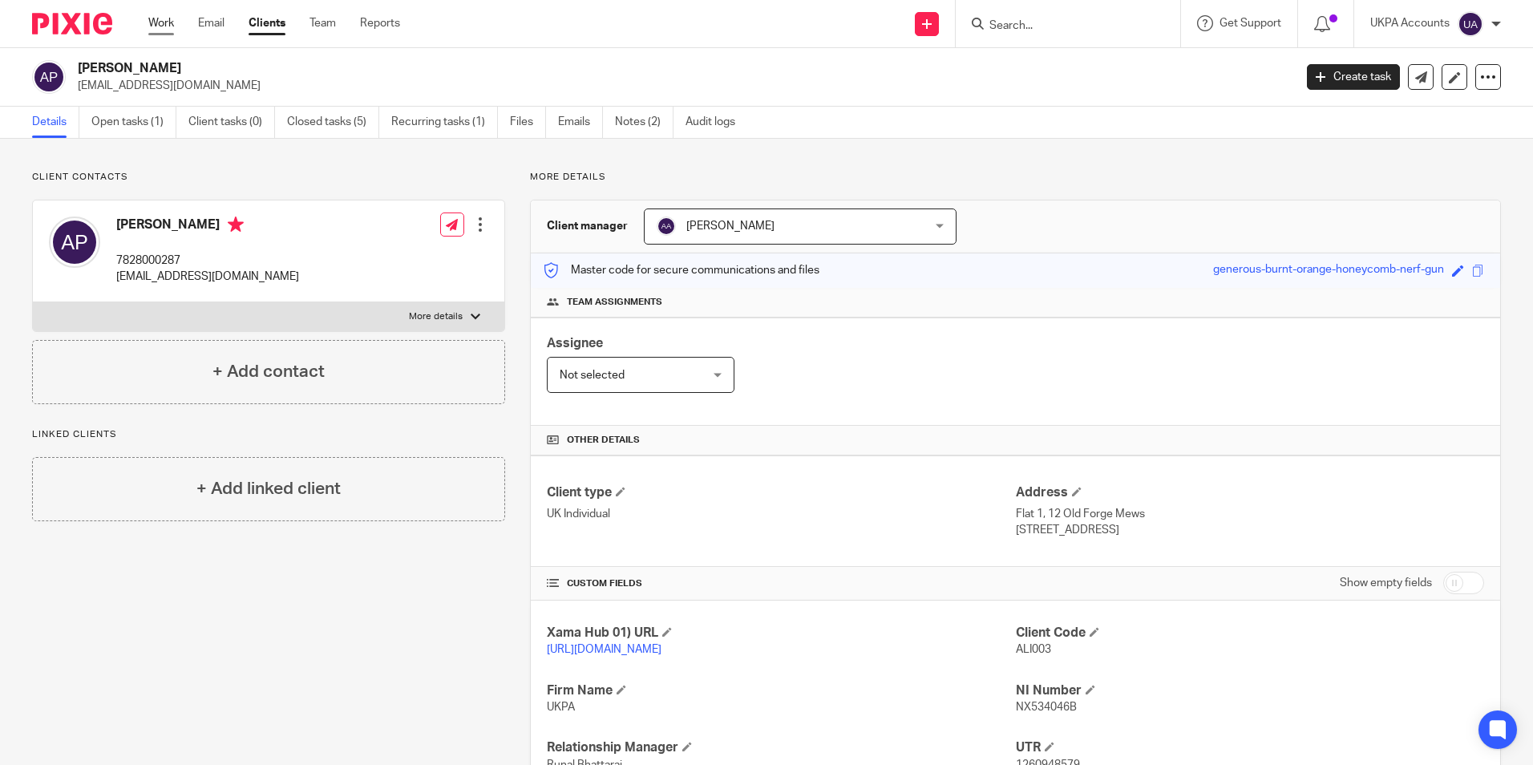
click at [165, 18] on link "Work" at bounding box center [161, 23] width 26 height 16
